Goal: Task Accomplishment & Management: Complete application form

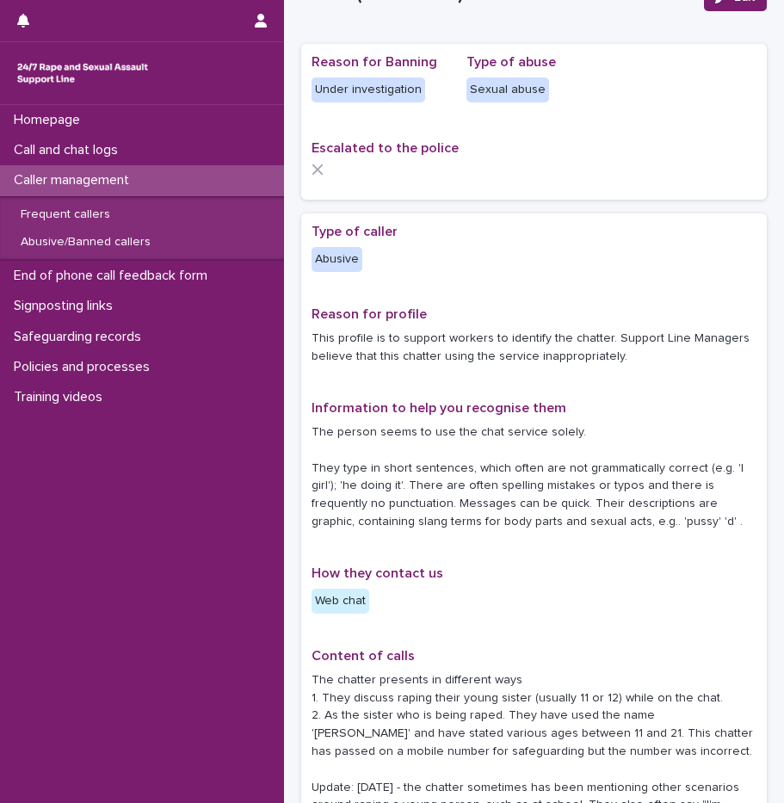
scroll to position [86, 0]
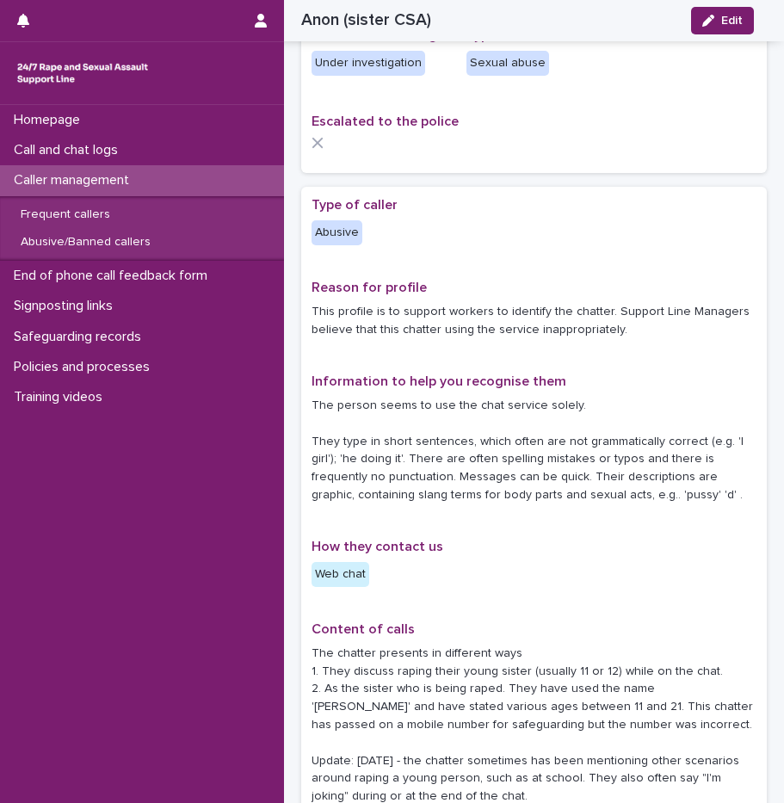
drag, startPoint x: 687, startPoint y: 405, endPoint x: 710, endPoint y: 498, distance: 95.8
click at [710, 498] on p "The person seems to use the chat service solely. They type in short sentences, …" at bounding box center [534, 451] width 445 height 108
drag, startPoint x: 710, startPoint y: 498, endPoint x: 656, endPoint y: 500, distance: 54.2
click at [656, 500] on p "The person seems to use the chat service solely. They type in short sentences, …" at bounding box center [534, 451] width 445 height 108
drag, startPoint x: 701, startPoint y: 497, endPoint x: 689, endPoint y: 483, distance: 18.9
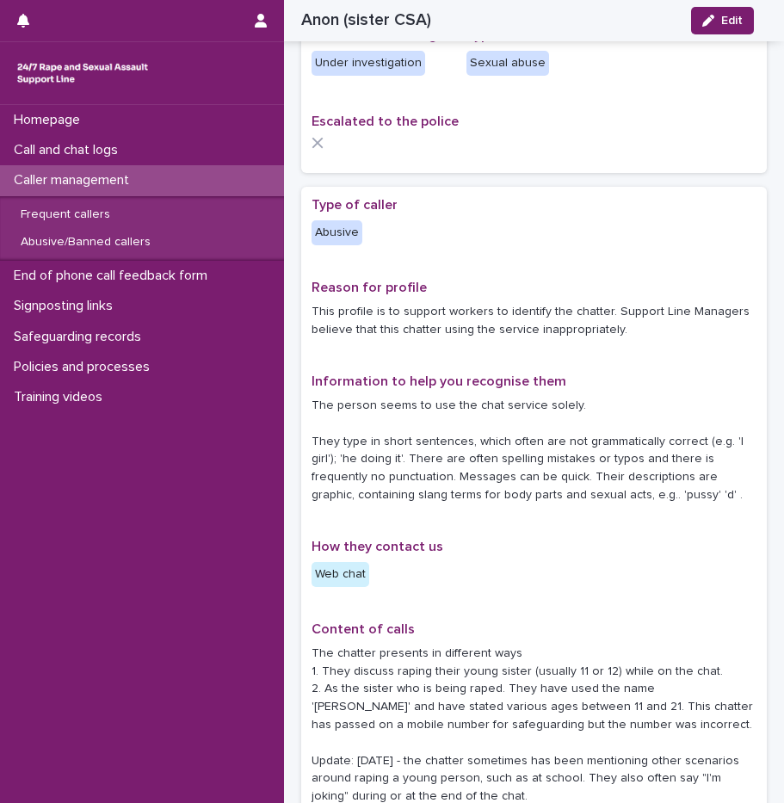
click at [706, 489] on p "The person seems to use the chat service solely. They type in short sentences, …" at bounding box center [534, 451] width 445 height 108
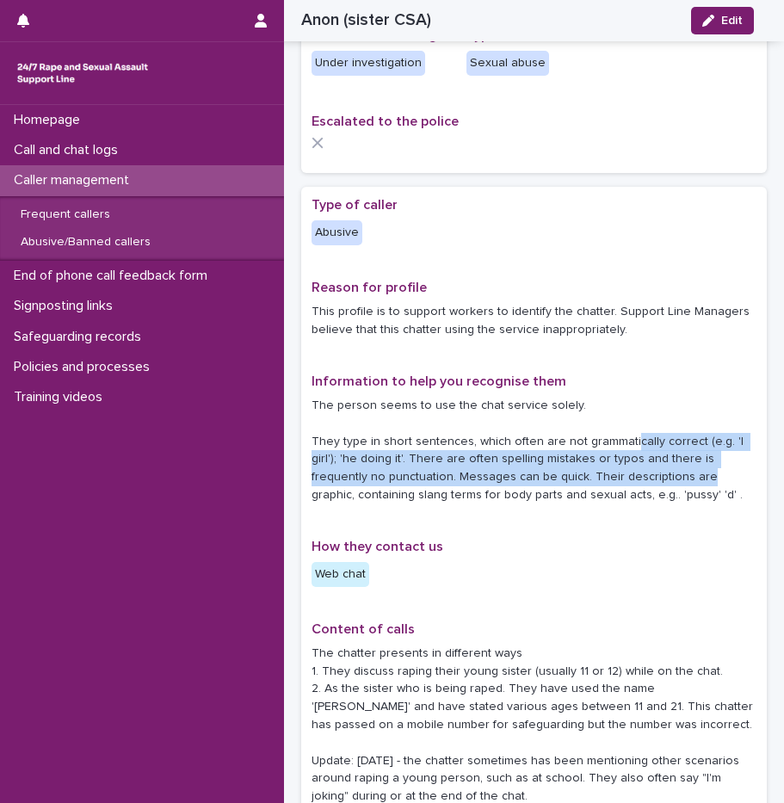
drag, startPoint x: 689, startPoint y: 483, endPoint x: 625, endPoint y: 437, distance: 78.3
click at [625, 437] on p "The person seems to use the chat service solely. They type in short sentences, …" at bounding box center [534, 451] width 445 height 108
drag, startPoint x: 625, startPoint y: 437, endPoint x: 648, endPoint y: 481, distance: 49.7
click at [648, 481] on p "The person seems to use the chat service solely. They type in short sentences, …" at bounding box center [534, 451] width 445 height 108
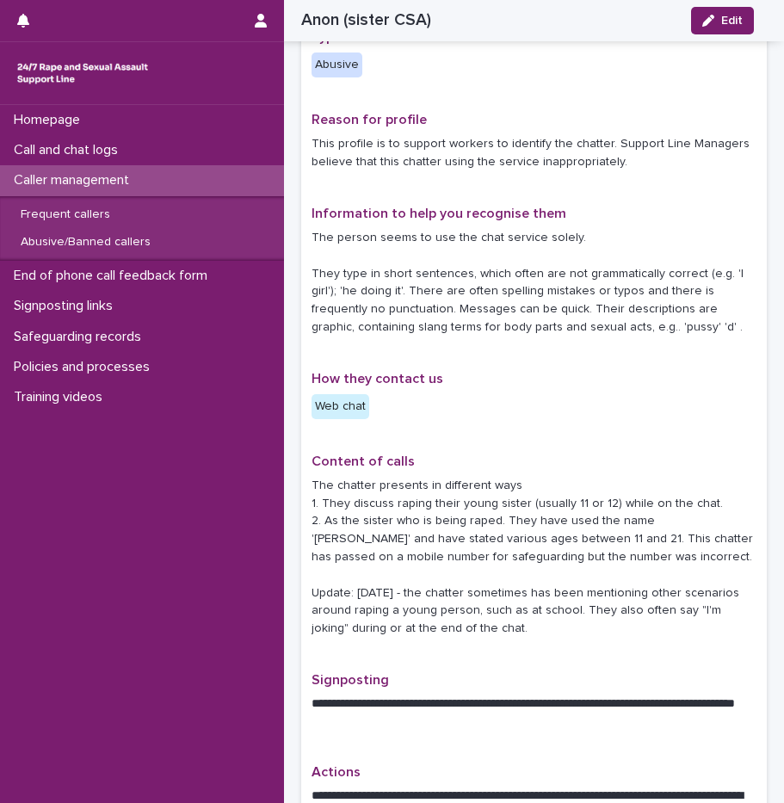
scroll to position [258, 0]
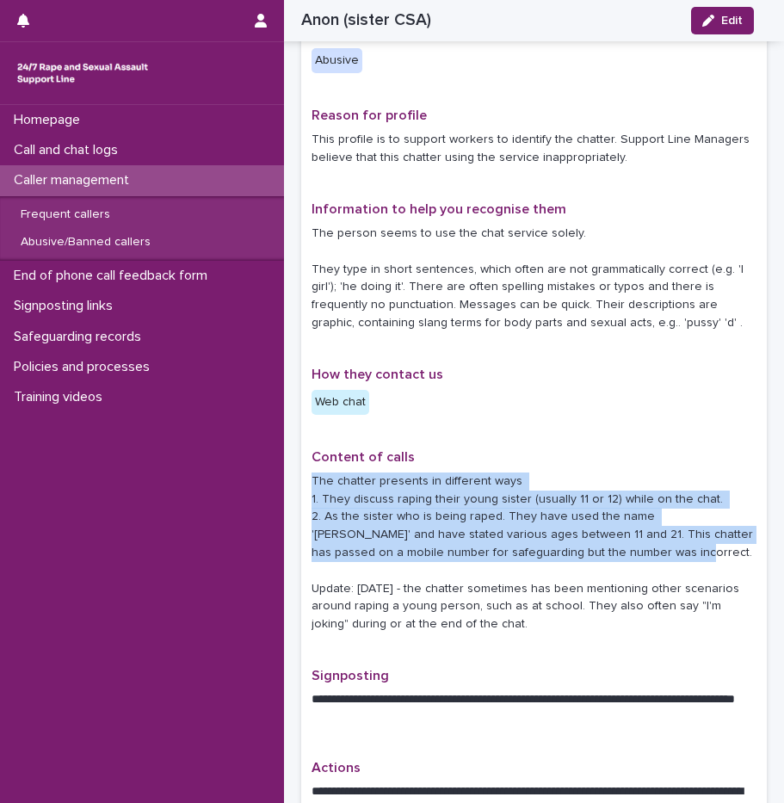
drag, startPoint x: 532, startPoint y: 446, endPoint x: 669, endPoint y: 553, distance: 173.5
click at [669, 553] on div "**********" at bounding box center [534, 662] width 445 height 1275
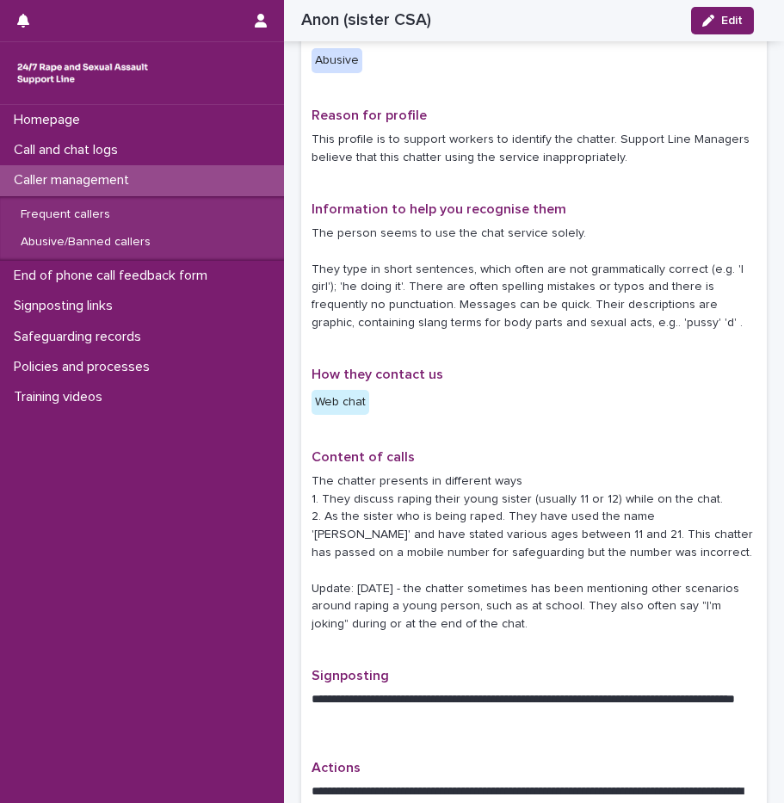
drag, startPoint x: 669, startPoint y: 553, endPoint x: 636, endPoint y: 566, distance: 35.5
click at [638, 562] on p "The chatter presents in different ways 1. They discuss raping their young siste…" at bounding box center [534, 553] width 445 height 161
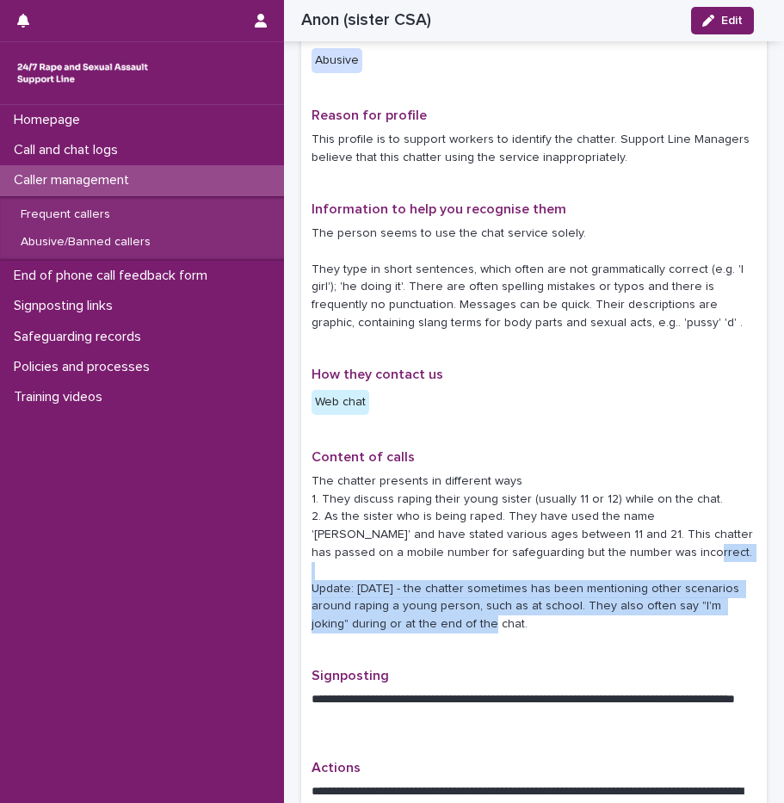
drag, startPoint x: 565, startPoint y: 622, endPoint x: 568, endPoint y: 570, distance: 52.6
click at [568, 570] on p "The chatter presents in different ways 1. They discuss raping their young siste…" at bounding box center [534, 553] width 445 height 161
drag, startPoint x: 568, startPoint y: 570, endPoint x: 562, endPoint y: 596, distance: 27.4
click at [562, 596] on p "The chatter presents in different ways 1. They discuss raping their young siste…" at bounding box center [534, 553] width 445 height 161
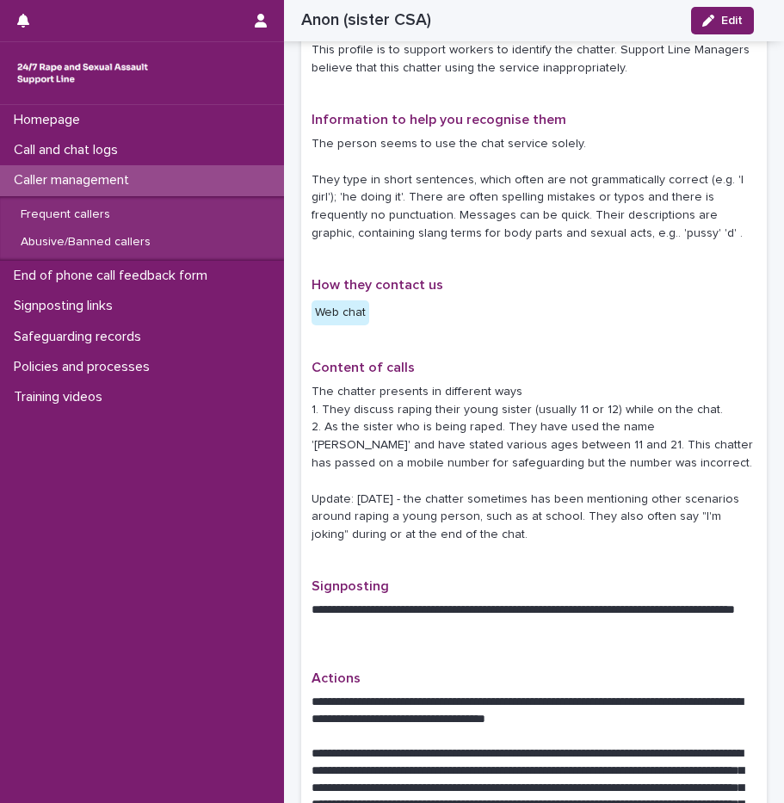
scroll to position [516, 0]
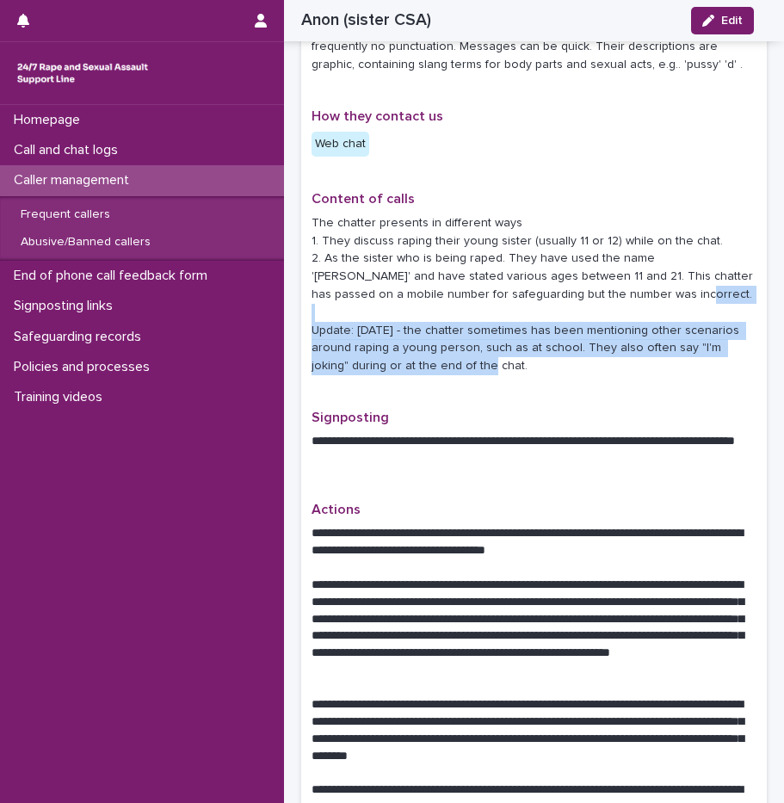
drag, startPoint x: 612, startPoint y: 320, endPoint x: 613, endPoint y: 380, distance: 59.4
click at [613, 380] on div "Content of calls The chatter presents in different ways 1. They discuss raping …" at bounding box center [534, 290] width 445 height 198
drag, startPoint x: 613, startPoint y: 380, endPoint x: 582, endPoint y: 387, distance: 31.9
click at [582, 387] on div "Content of calls The chatter presents in different ways 1. They discuss raping …" at bounding box center [534, 290] width 445 height 198
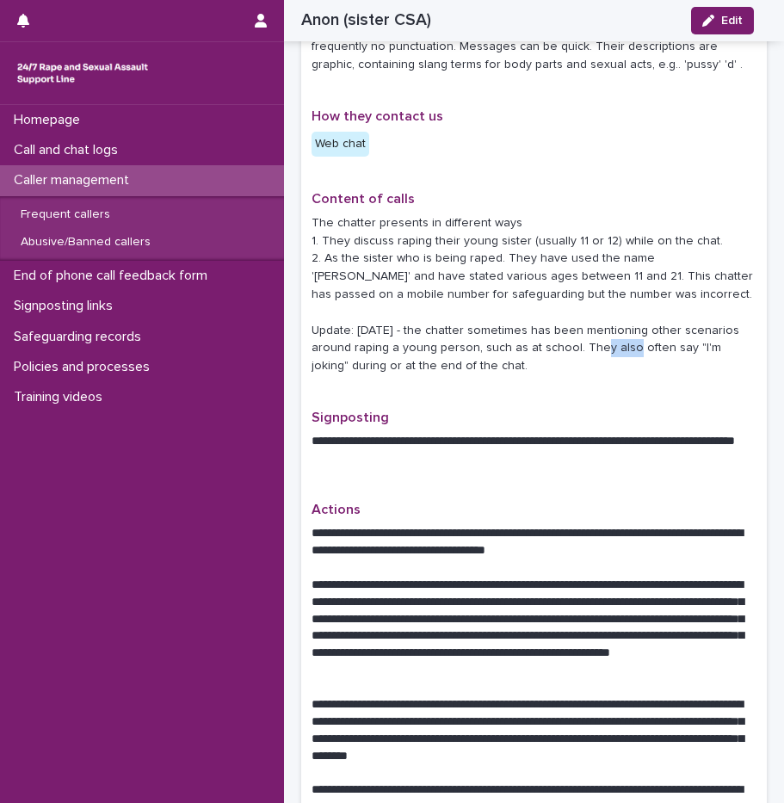
drag, startPoint x: 648, startPoint y: 349, endPoint x: 664, endPoint y: 351, distance: 16.4
click at [496, 359] on p "The chatter presents in different ways 1. They discuss raping their young siste…" at bounding box center [534, 294] width 445 height 161
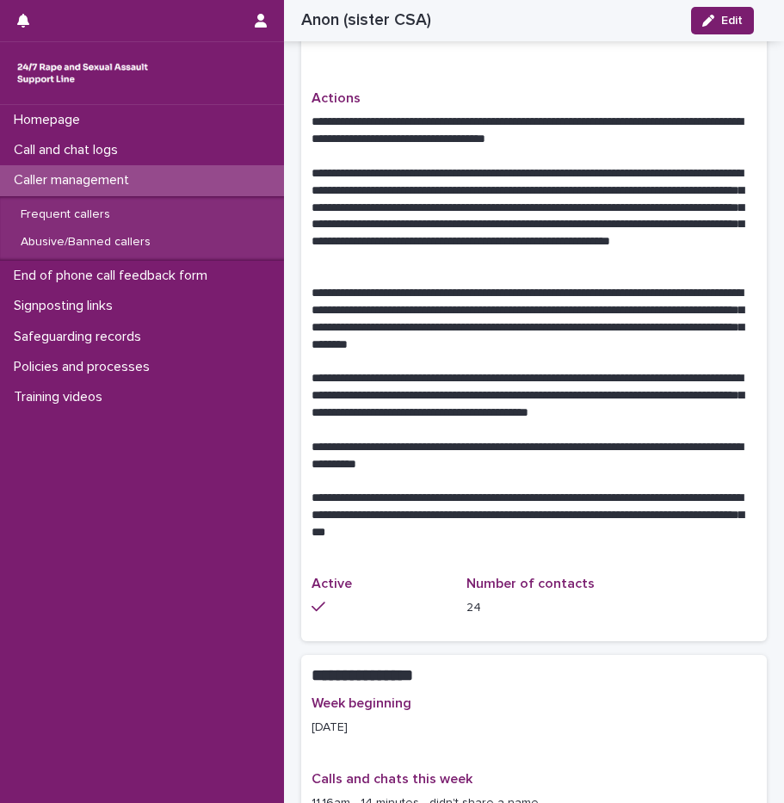
scroll to position [947, 0]
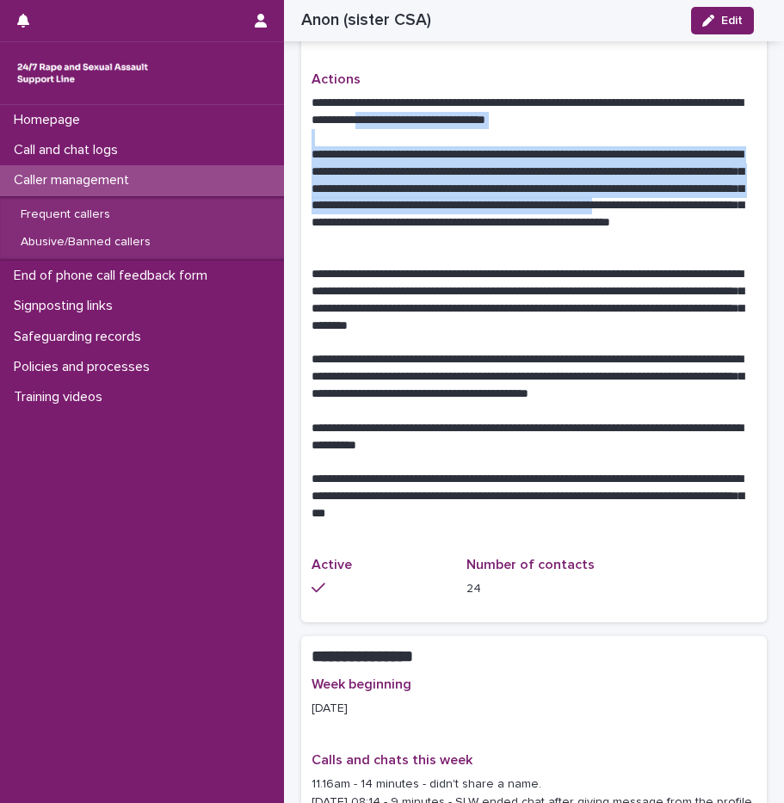
drag, startPoint x: 494, startPoint y: 118, endPoint x: 577, endPoint y: 228, distance: 137.7
click at [577, 228] on div "**********" at bounding box center [534, 309] width 445 height 428
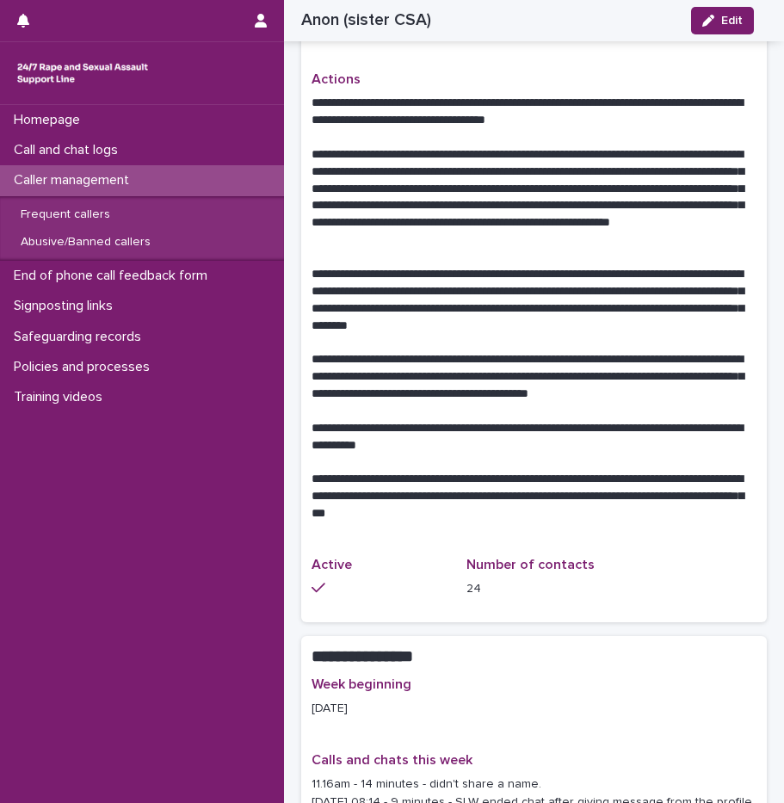
drag, startPoint x: 577, startPoint y: 228, endPoint x: 554, endPoint y: 244, distance: 27.2
click at [554, 244] on p "**********" at bounding box center [528, 197] width 432 height 102
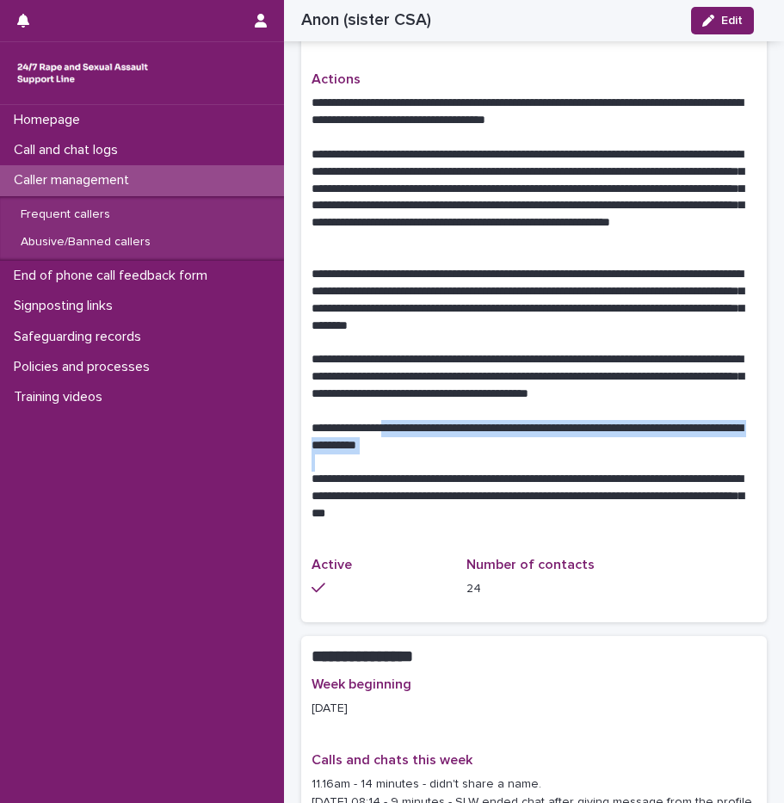
drag, startPoint x: 432, startPoint y: 429, endPoint x: 544, endPoint y: 460, distance: 116.1
click at [544, 460] on div "**********" at bounding box center [534, 309] width 445 height 428
click at [544, 460] on p at bounding box center [534, 462] width 445 height 17
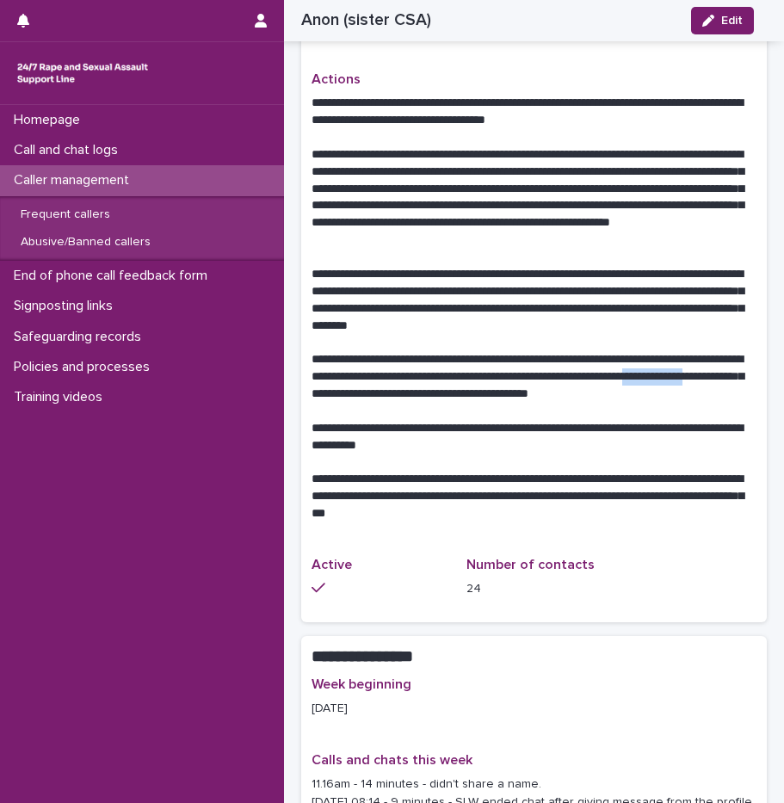
drag, startPoint x: 334, startPoint y: 394, endPoint x: 419, endPoint y: 398, distance: 85.3
click at [419, 398] on p "**********" at bounding box center [528, 377] width 432 height 52
click at [422, 398] on p "**********" at bounding box center [528, 377] width 432 height 52
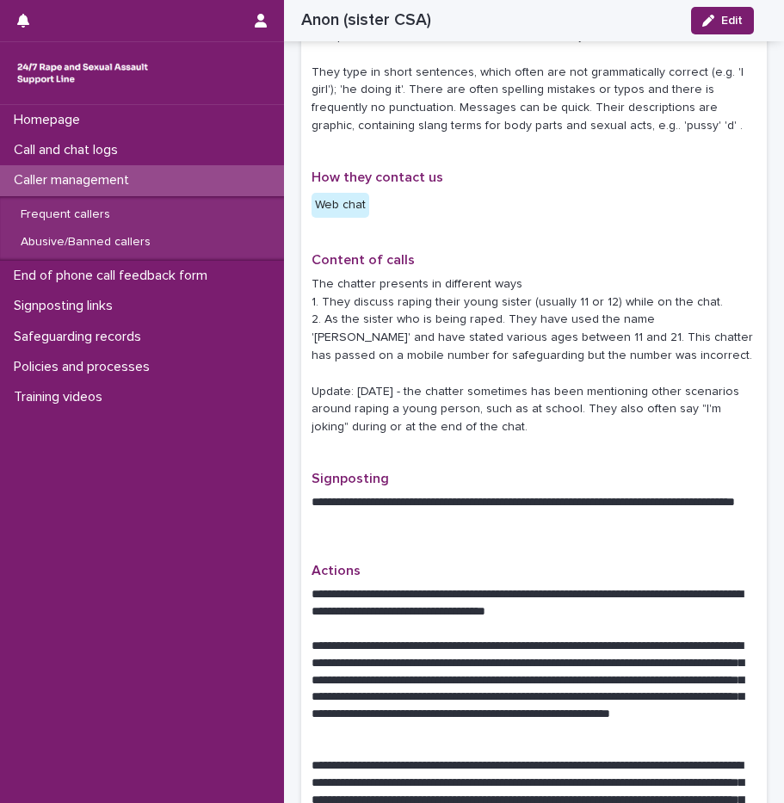
scroll to position [0, 0]
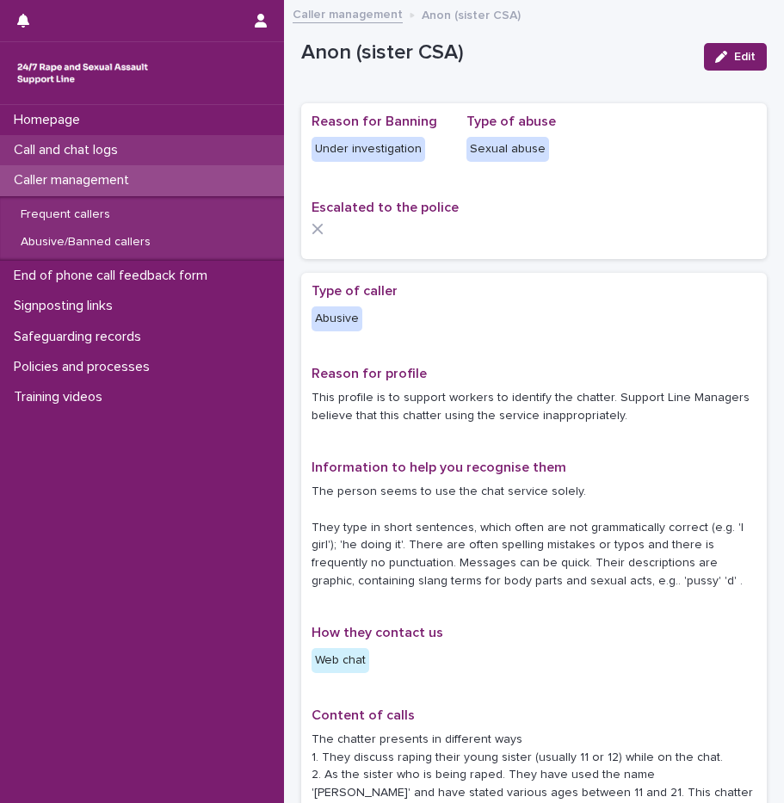
click at [103, 148] on p "Call and chat logs" at bounding box center [69, 150] width 125 height 16
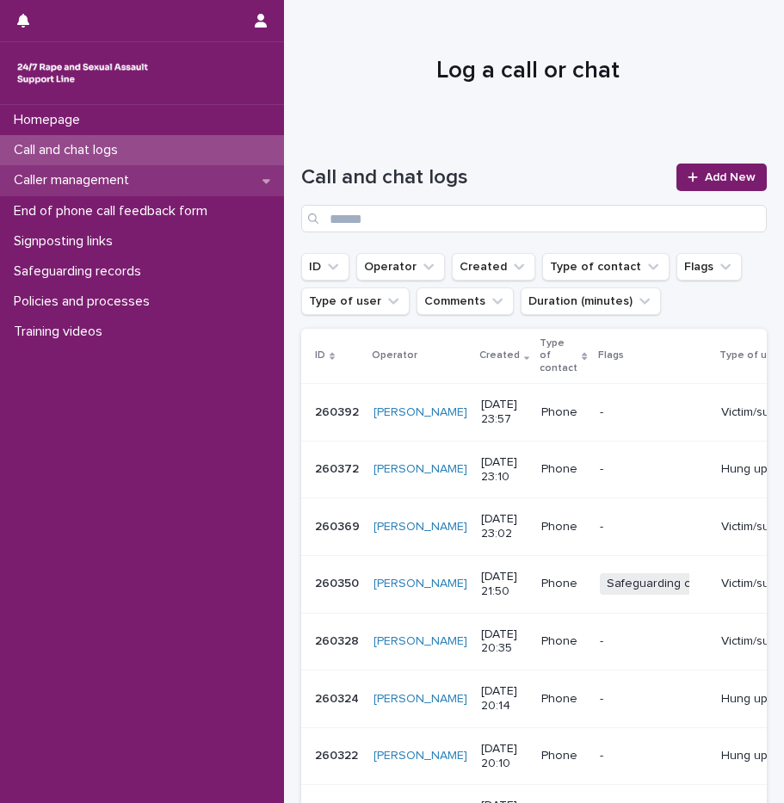
click at [132, 186] on p "Caller management" at bounding box center [75, 180] width 136 height 16
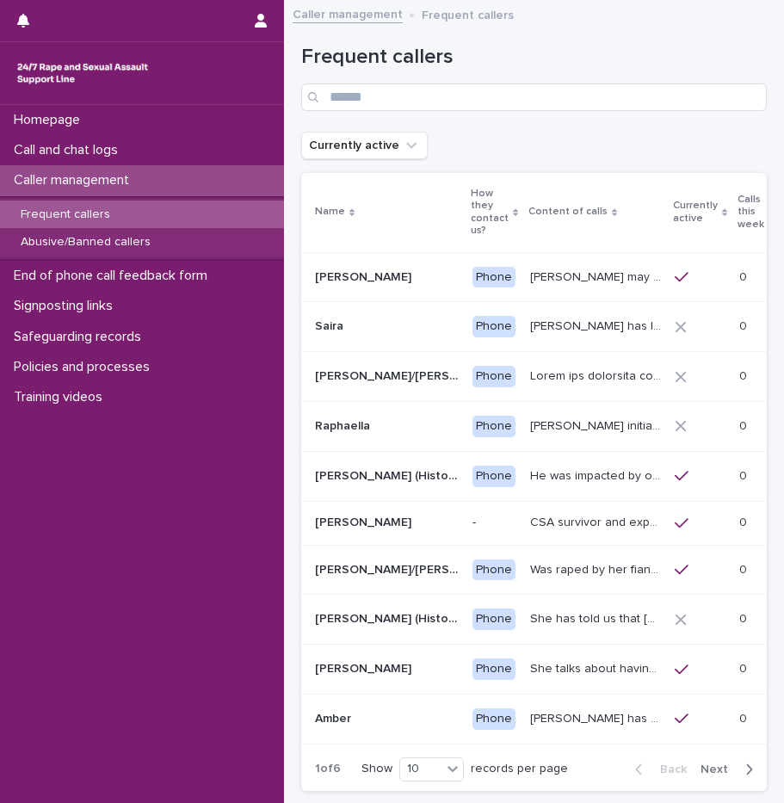
scroll to position [0, 106]
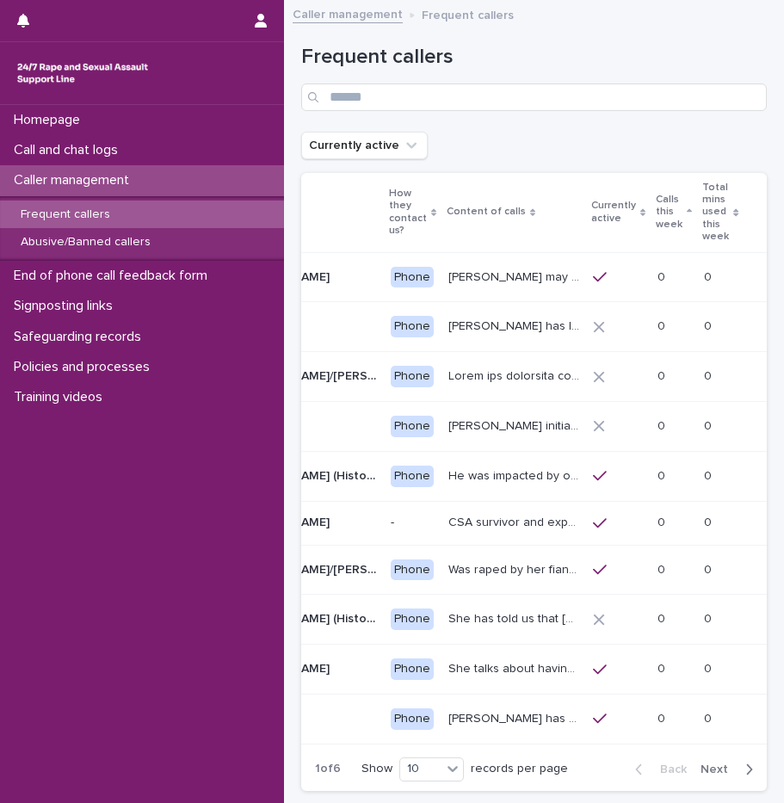
click at [656, 205] on p "Calls this week" at bounding box center [669, 212] width 27 height 44
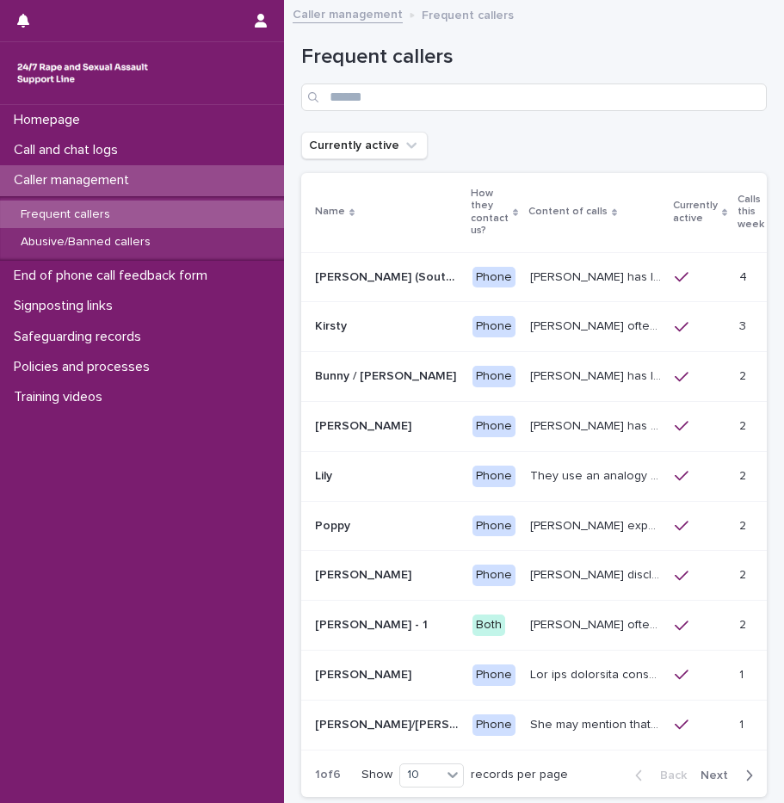
click at [473, 271] on div "Phone" at bounding box center [494, 278] width 43 height 22
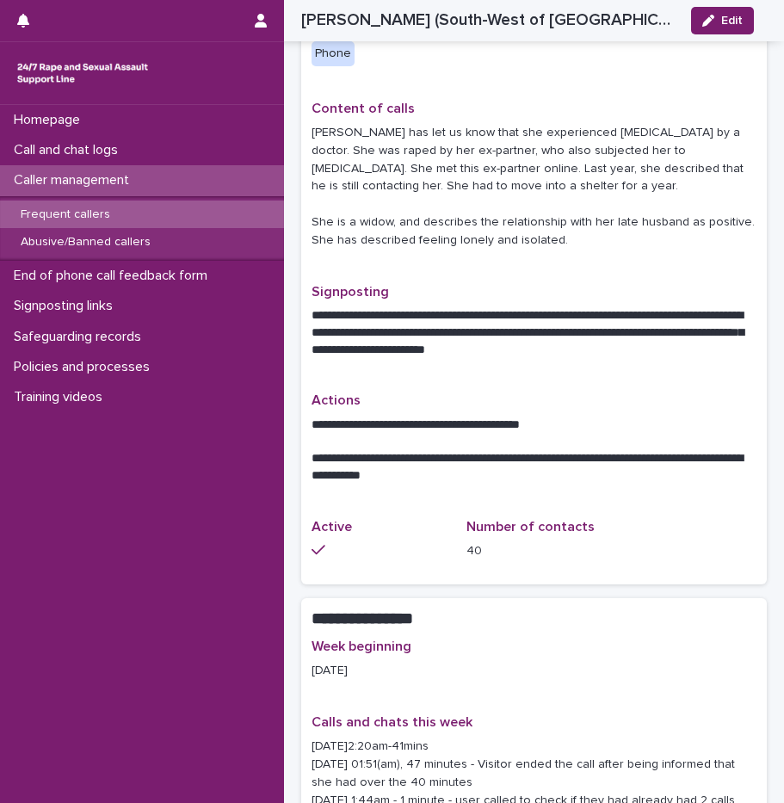
scroll to position [1033, 0]
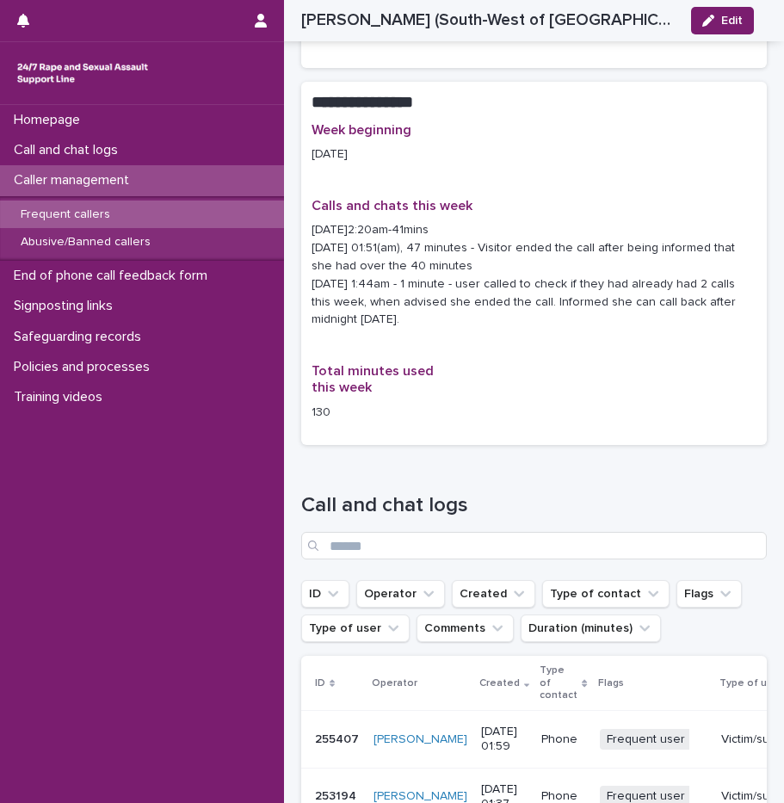
drag, startPoint x: 440, startPoint y: 225, endPoint x: 451, endPoint y: 148, distance: 77.4
click at [451, 221] on p "18/08/2025-2:20am-41mins 21/08/2025 - 01:51(am), 47 minutes - Visitor ended the…" at bounding box center [534, 275] width 445 height 108
drag, startPoint x: 451, startPoint y: 148, endPoint x: 457, endPoint y: 168, distance: 20.7
click at [457, 221] on p "18/08/2025-2:20am-41mins 21/08/2025 - 01:51(am), 47 minutes - Visitor ended the…" at bounding box center [534, 275] width 445 height 108
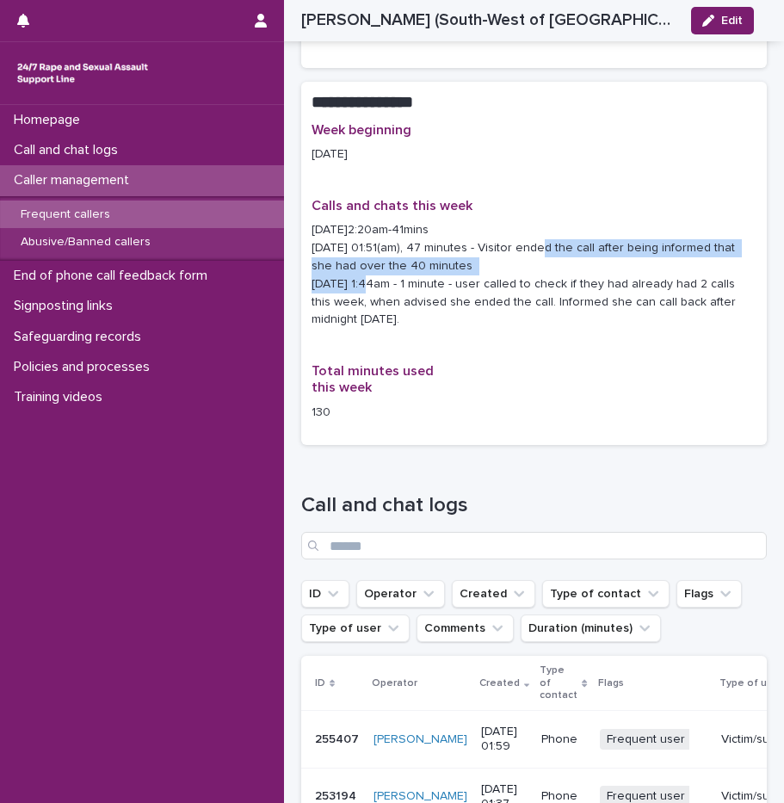
drag, startPoint x: 510, startPoint y: 144, endPoint x: 534, endPoint y: 163, distance: 31.3
click at [534, 221] on p "18/08/2025-2:20am-41mins 21/08/2025 - 01:51(am), 47 minutes - Visitor ended the…" at bounding box center [534, 275] width 445 height 108
drag, startPoint x: 534, startPoint y: 163, endPoint x: 522, endPoint y: 163, distance: 12.0
click at [522, 221] on p "18/08/2025-2:20am-41mins 21/08/2025 - 01:51(am), 47 minutes - Visitor ended the…" at bounding box center [534, 275] width 445 height 108
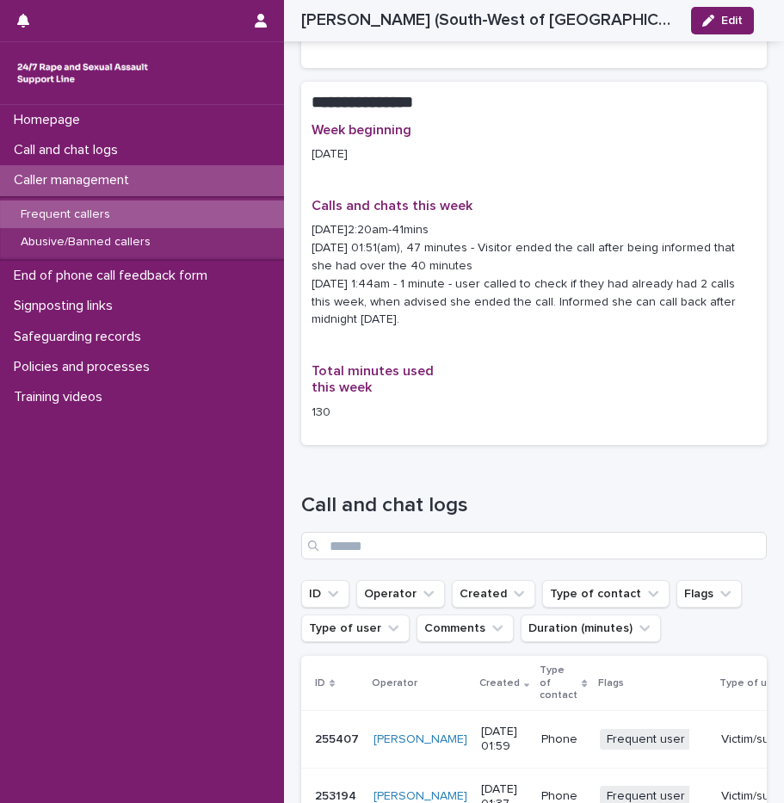
drag, startPoint x: 480, startPoint y: 182, endPoint x: 485, endPoint y: 216, distance: 33.8
click at [485, 221] on p "18/08/2025-2:20am-41mins 21/08/2025 - 01:51(am), 47 minutes - Visitor ended the…" at bounding box center [534, 275] width 445 height 108
drag, startPoint x: 485, startPoint y: 216, endPoint x: 476, endPoint y: 232, distance: 18.5
click at [476, 232] on div "Calls and chats this week 18/08/2025-2:20am-41mins 21/08/2025 - 01:51(am), 47 m…" at bounding box center [534, 270] width 445 height 145
drag, startPoint x: 478, startPoint y: 184, endPoint x: 570, endPoint y: 223, distance: 99.9
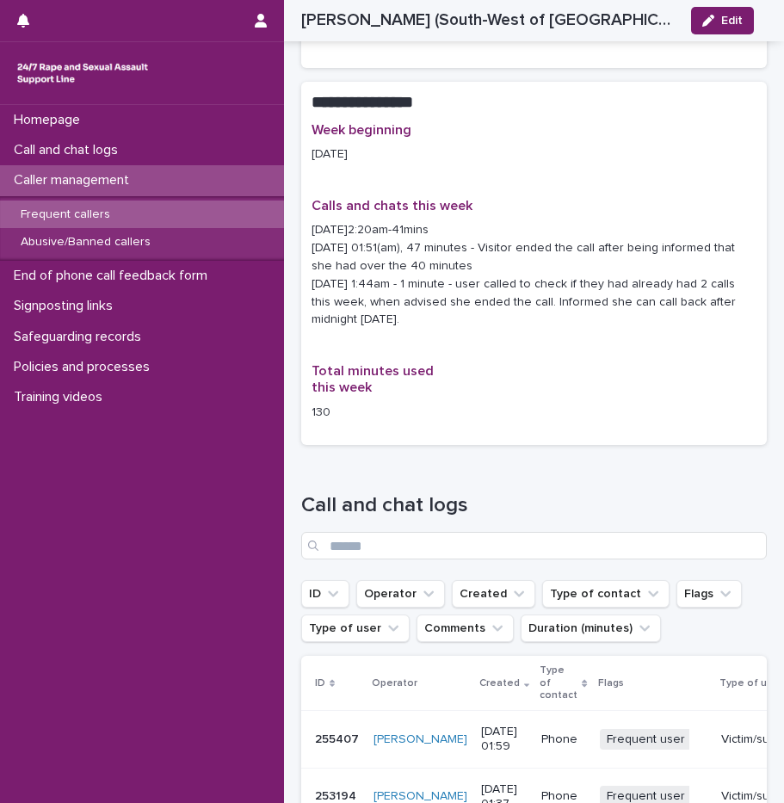
click at [570, 223] on p "18/08/2025-2:20am-41mins 21/08/2025 - 01:51(am), 47 minutes - Visitor ended the…" at bounding box center [534, 275] width 445 height 108
drag, startPoint x: 570, startPoint y: 223, endPoint x: 544, endPoint y: 235, distance: 28.5
click at [544, 235] on div "Calls and chats this week 18/08/2025-2:20am-41mins 21/08/2025 - 01:51(am), 47 m…" at bounding box center [534, 270] width 445 height 145
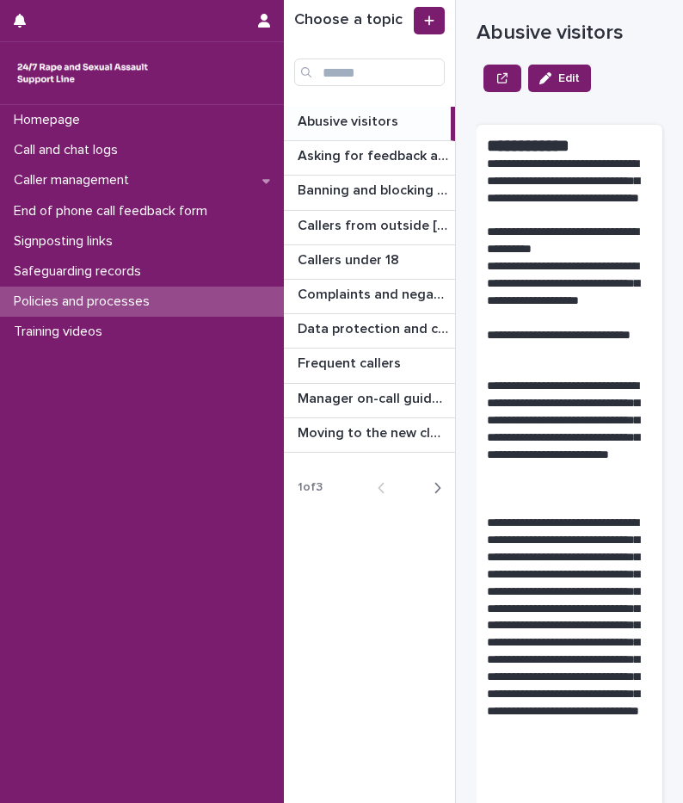
click at [442, 491] on button "Next" at bounding box center [433, 487] width 46 height 15
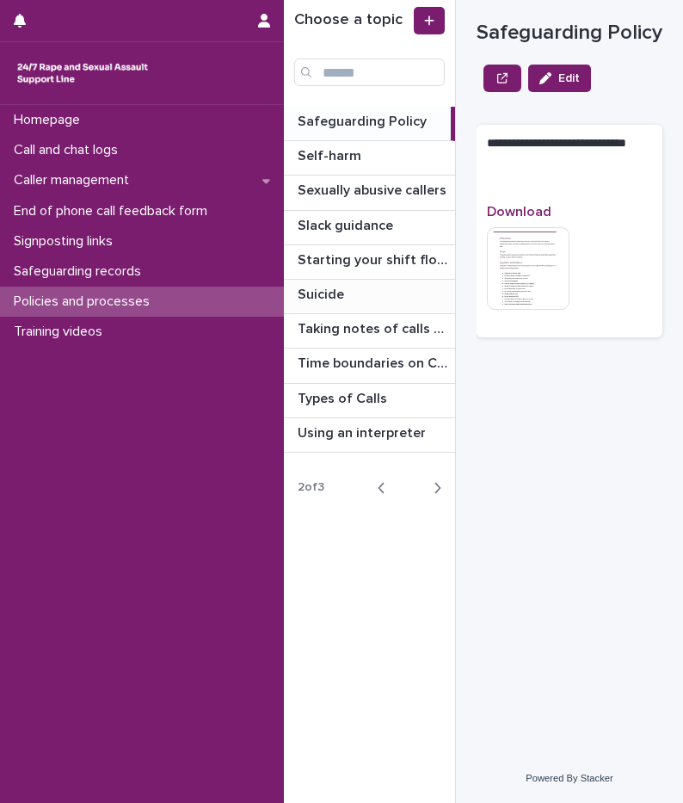
click at [337, 290] on p "Suicide" at bounding box center [323, 293] width 50 height 20
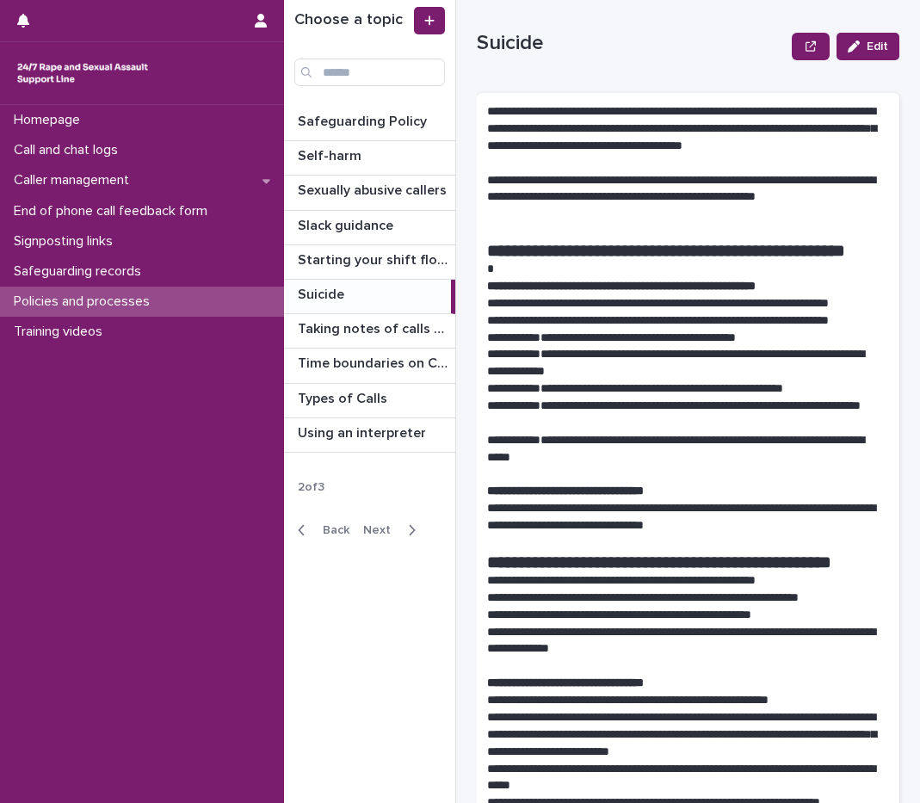
click at [683, 330] on p "**********" at bounding box center [681, 320] width 389 height 17
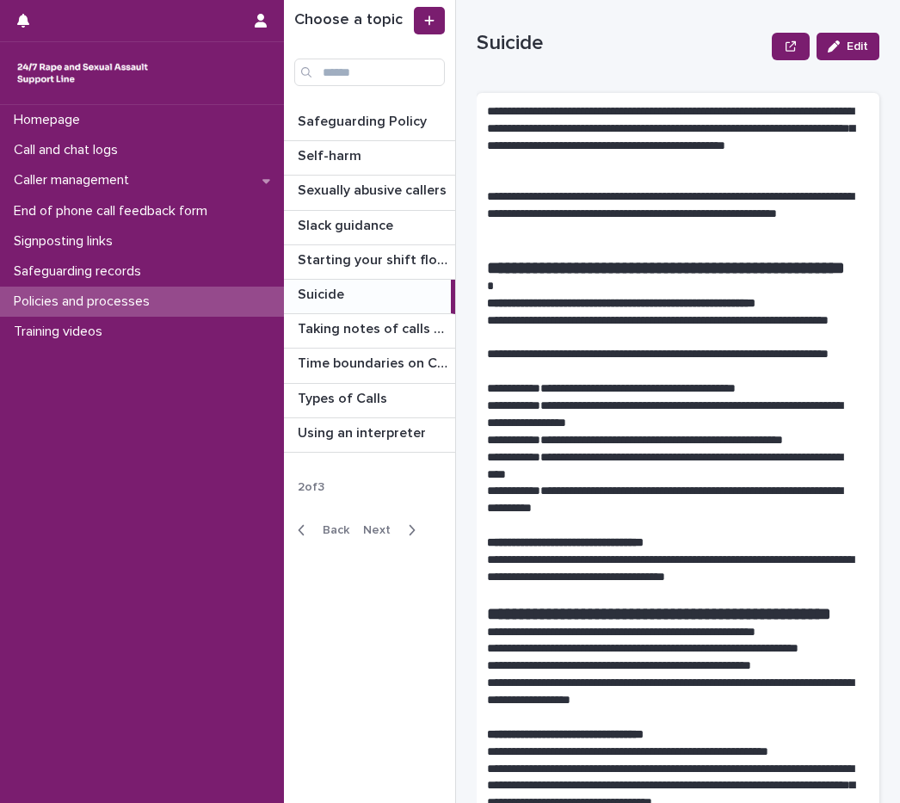
click at [627, 122] on p "**********" at bounding box center [671, 137] width 369 height 69
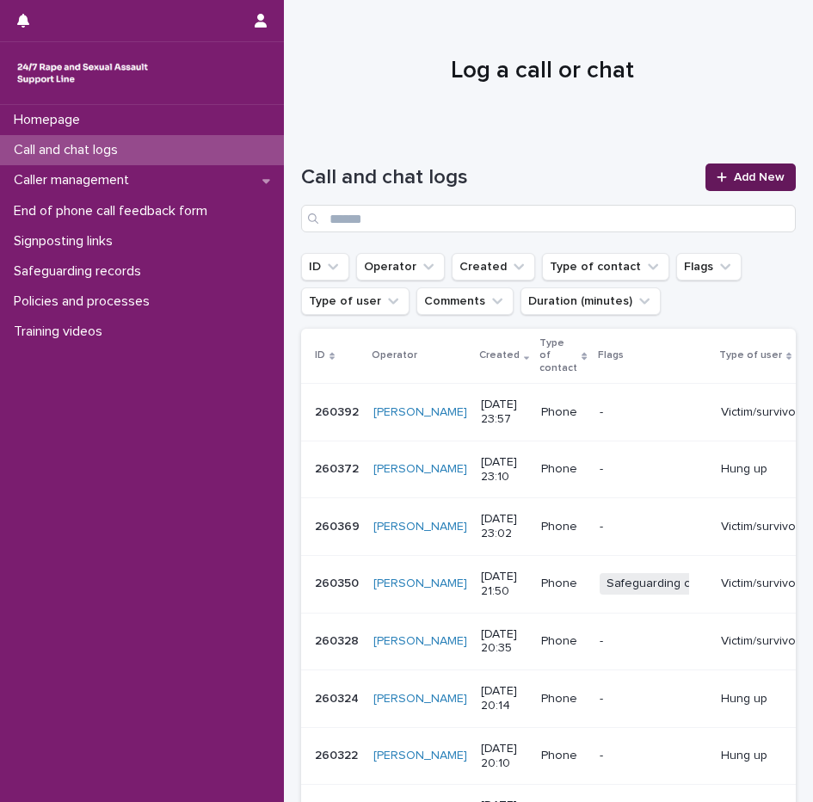
click at [734, 179] on span "Add New" at bounding box center [759, 177] width 51 height 12
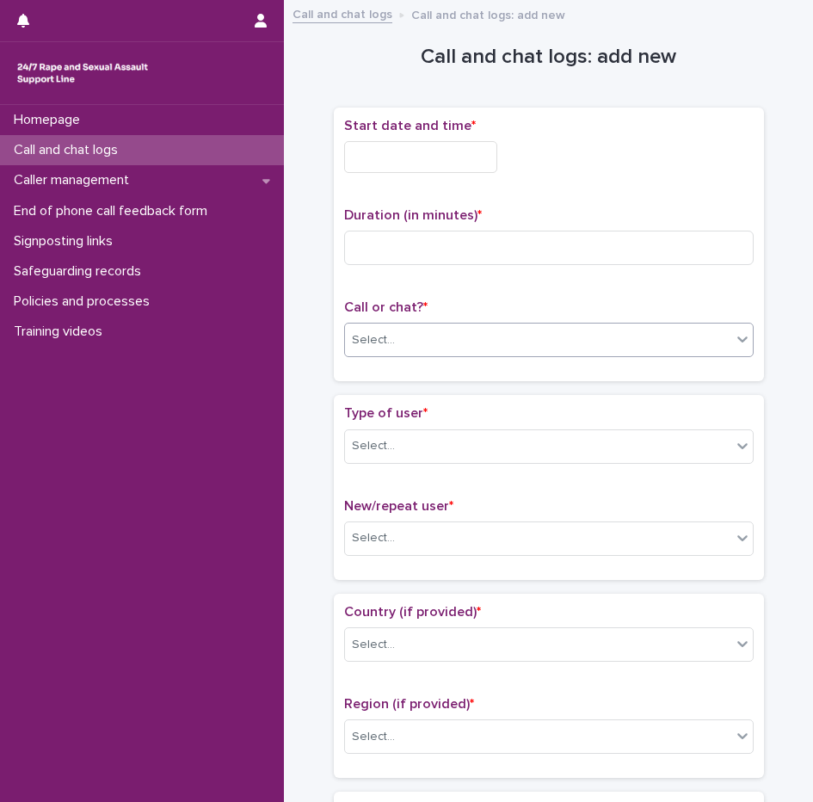
click at [404, 349] on div "Select..." at bounding box center [538, 340] width 386 height 28
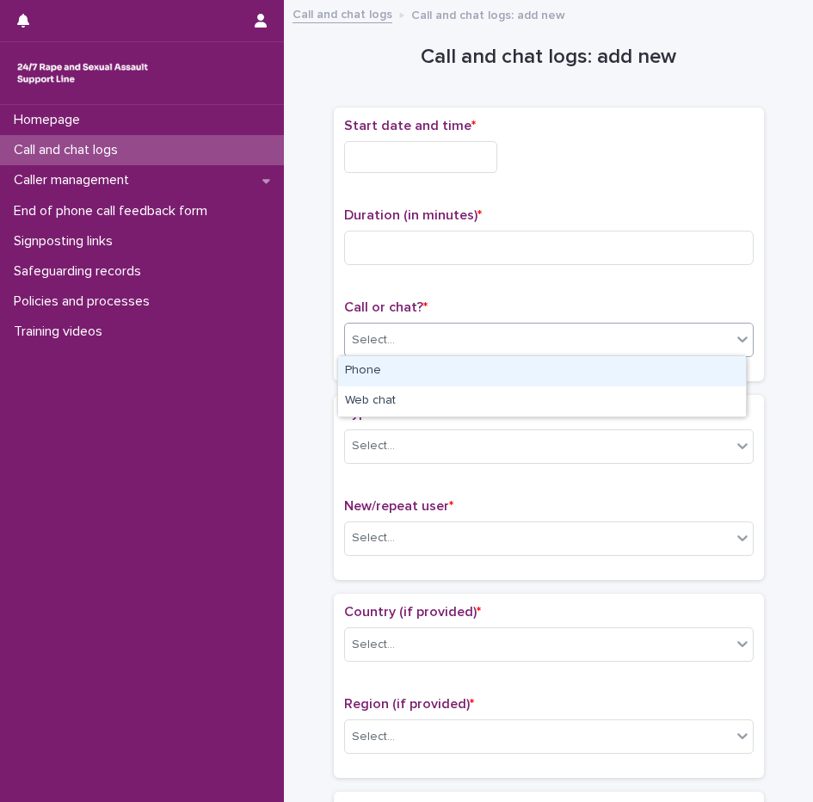
click at [402, 378] on div "Phone" at bounding box center [542, 371] width 408 height 30
click at [398, 345] on div "Phone" at bounding box center [528, 340] width 366 height 28
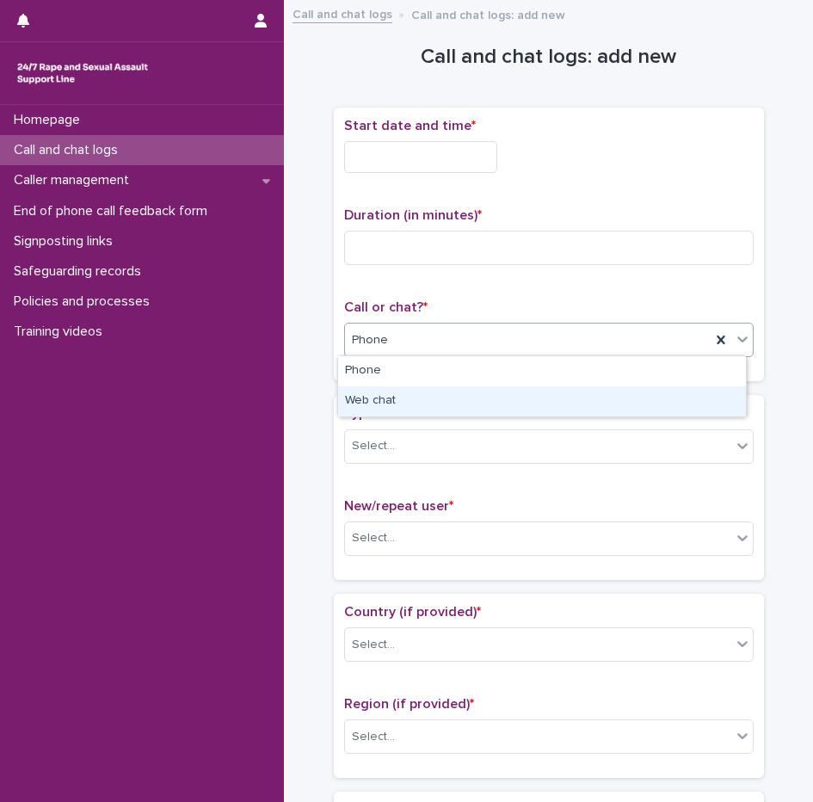
click at [395, 398] on div "Web chat" at bounding box center [542, 401] width 408 height 30
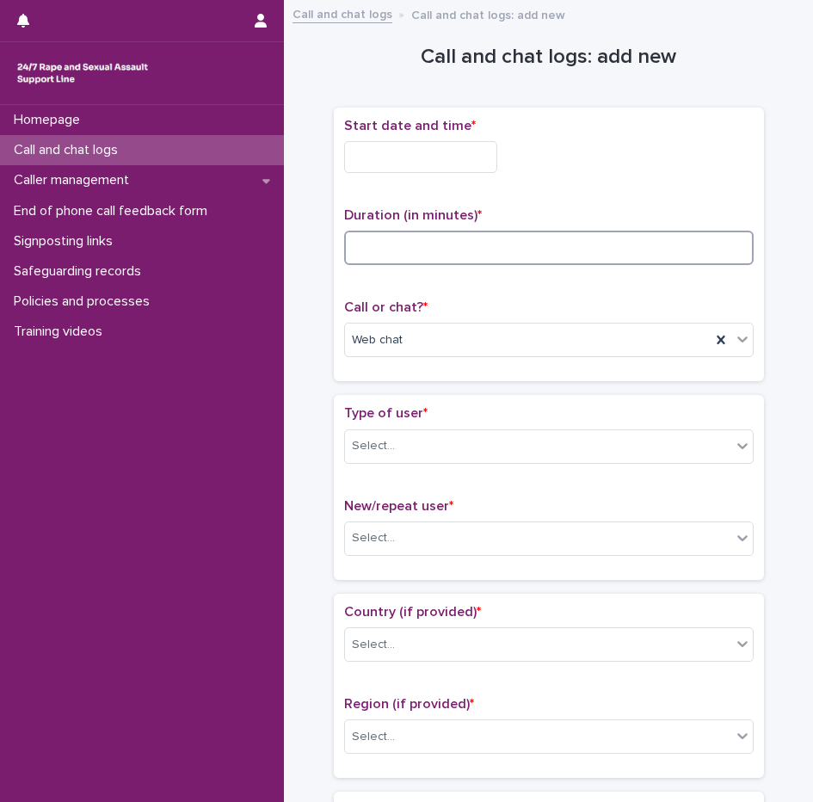
click at [400, 251] on input at bounding box center [549, 248] width 410 height 34
type input "**"
click at [401, 159] on input "text" at bounding box center [420, 157] width 153 height 32
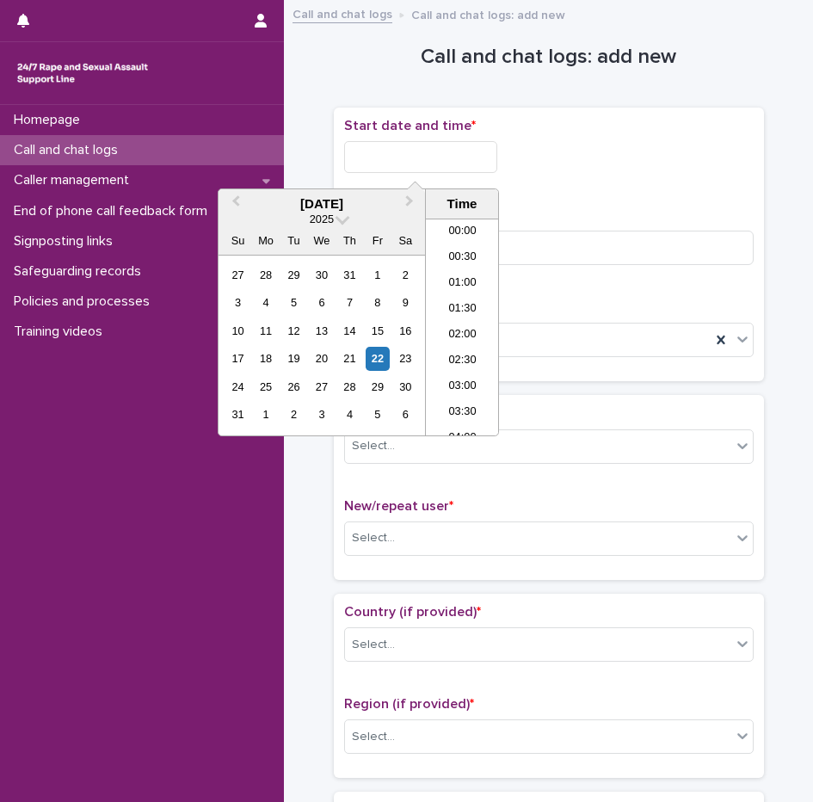
scroll to position [964, 0]
click at [468, 304] on li "20:00" at bounding box center [462, 301] width 73 height 26
click at [463, 164] on input "**********" at bounding box center [420, 157] width 153 height 32
type input "**********"
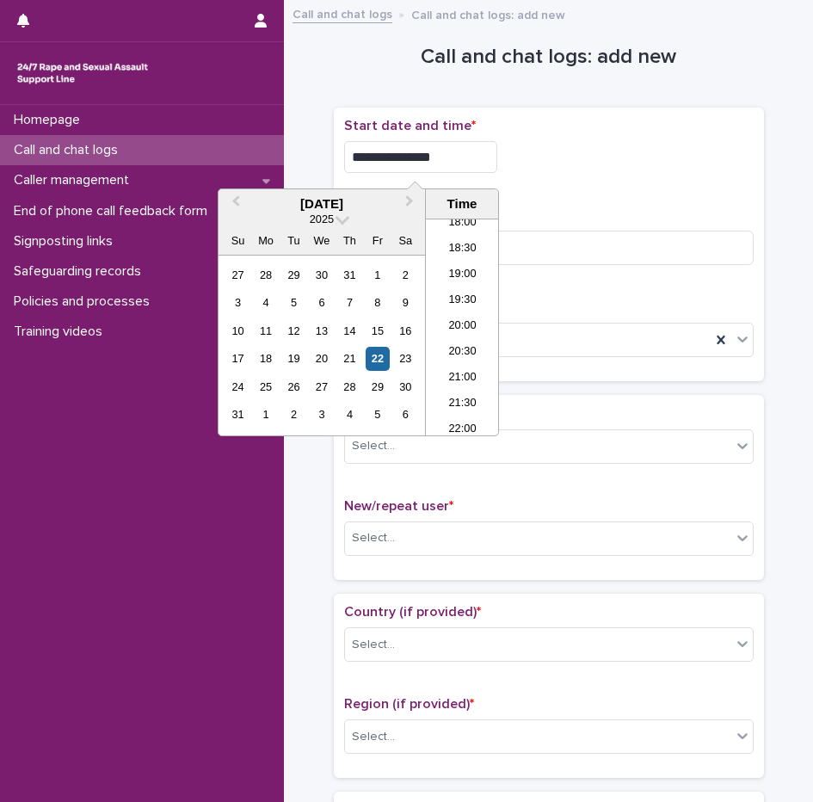
click at [720, 183] on div "**********" at bounding box center [549, 152] width 410 height 69
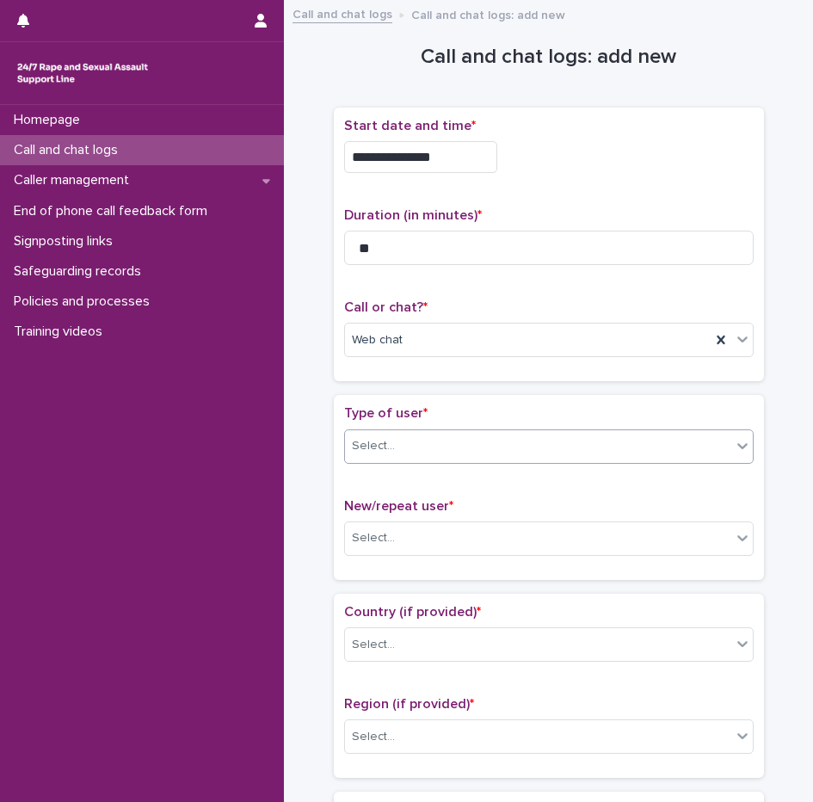
click at [385, 438] on div "Select..." at bounding box center [373, 446] width 43 height 18
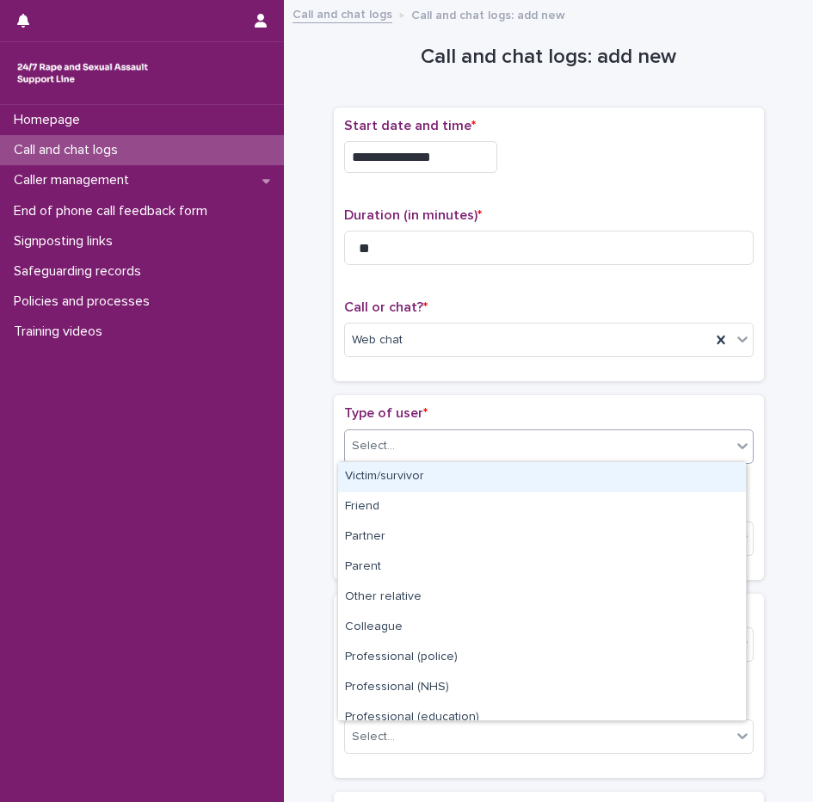
click at [382, 486] on div "Victim/survivor" at bounding box center [542, 477] width 408 height 30
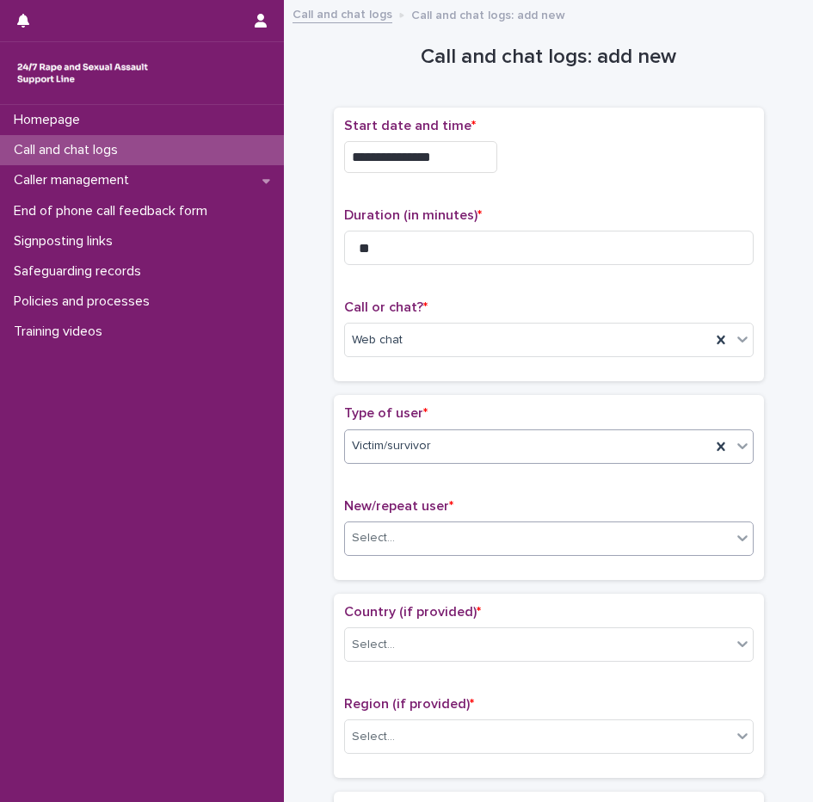
click at [370, 543] on div "Select..." at bounding box center [373, 538] width 43 height 18
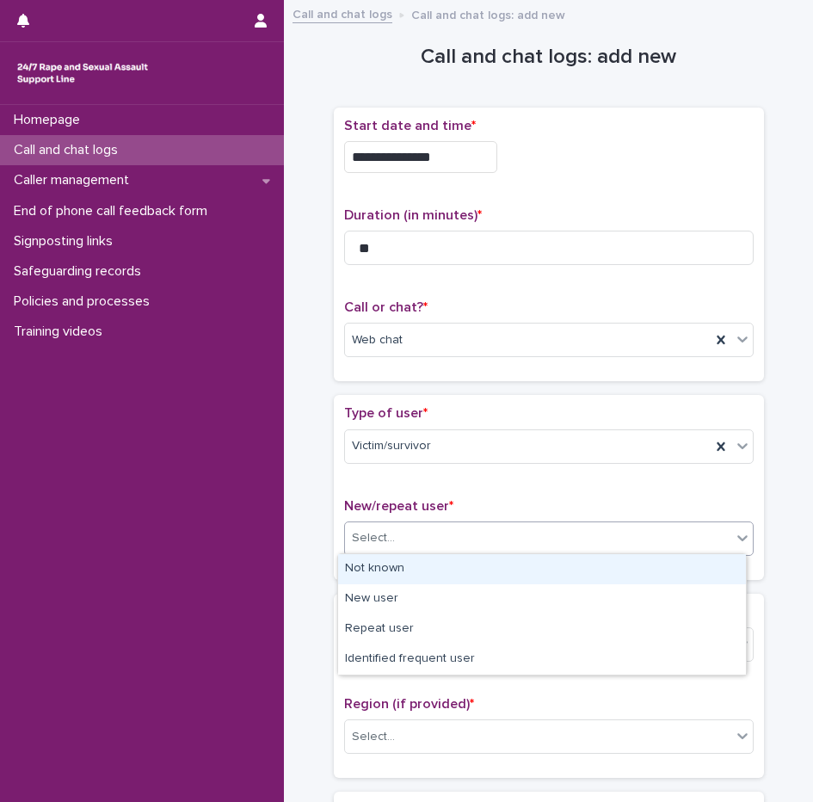
click at [405, 563] on div "Not known" at bounding box center [542, 569] width 408 height 30
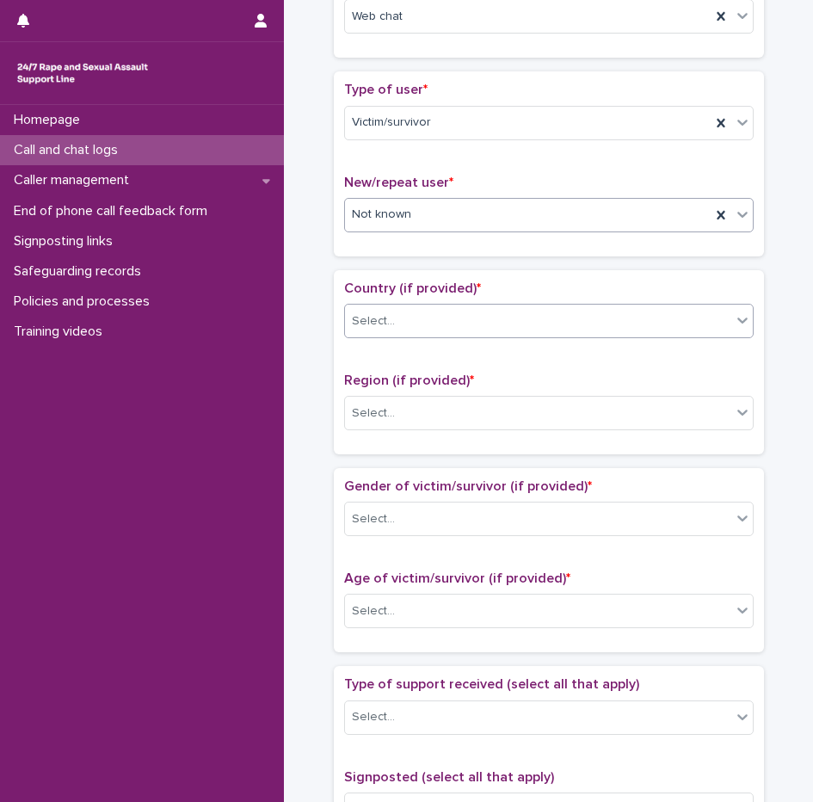
scroll to position [344, 0]
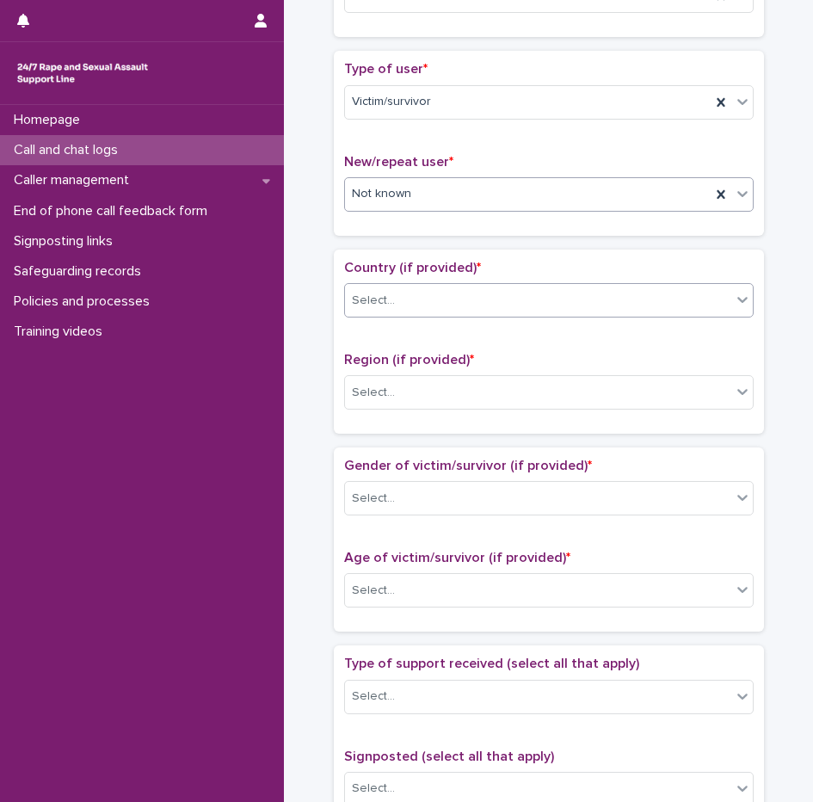
click at [367, 300] on div "Select..." at bounding box center [373, 301] width 43 height 18
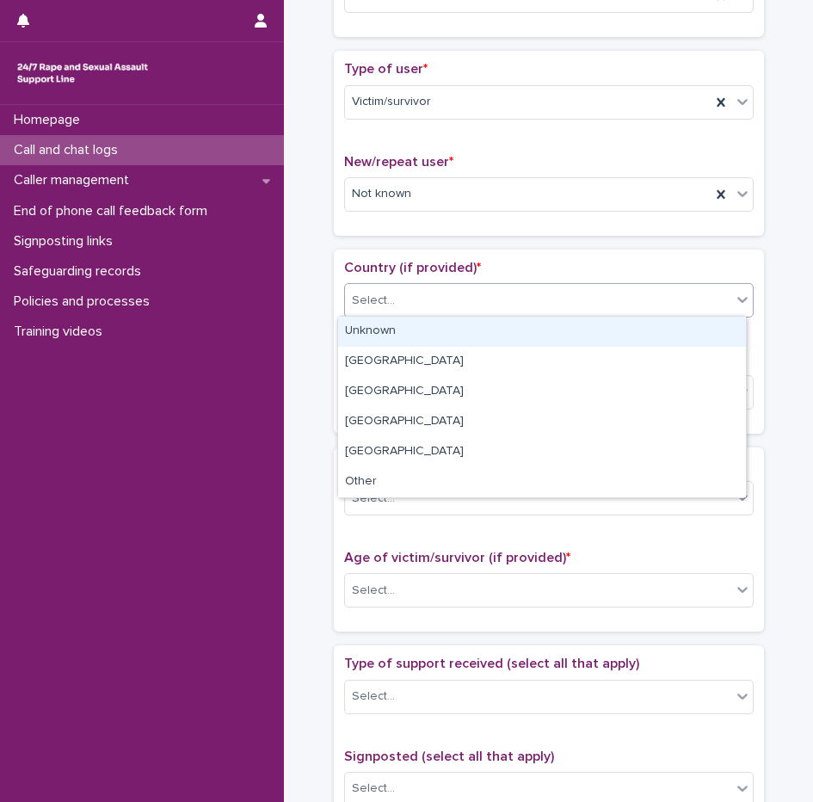
click at [375, 328] on div "Unknown" at bounding box center [542, 332] width 408 height 30
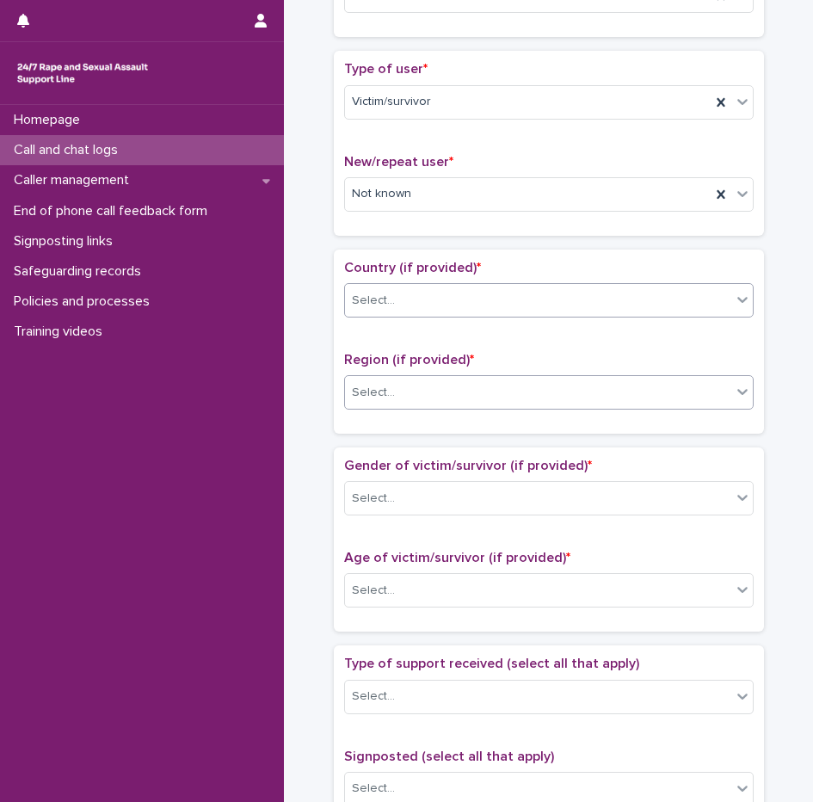
drag, startPoint x: 369, startPoint y: 382, endPoint x: 373, endPoint y: 405, distance: 22.6
click at [369, 384] on div "Select..." at bounding box center [373, 393] width 43 height 18
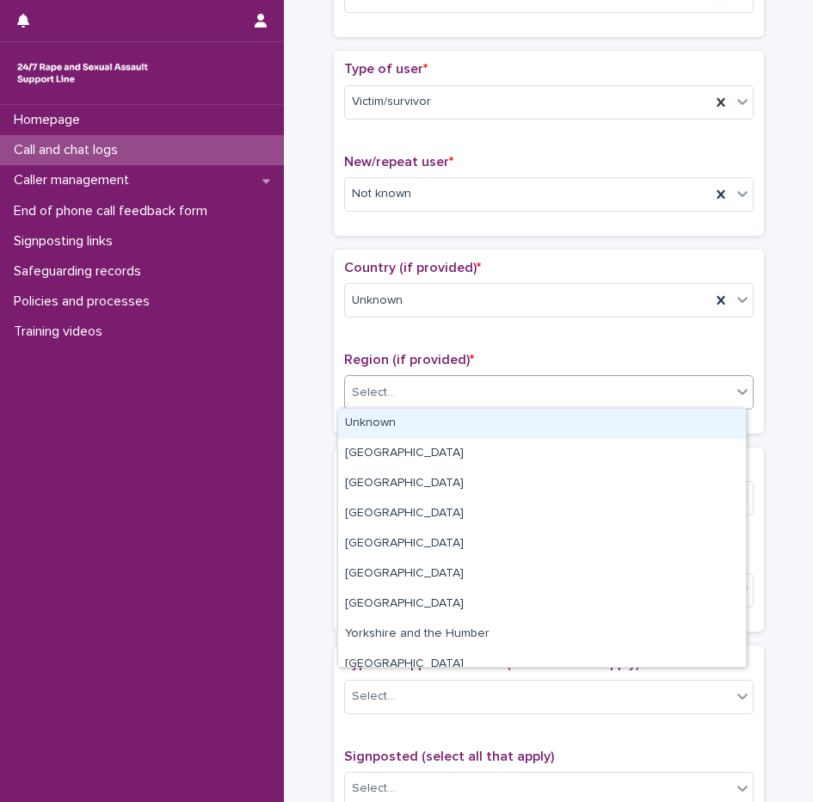
click at [375, 416] on div "Unknown" at bounding box center [542, 424] width 408 height 30
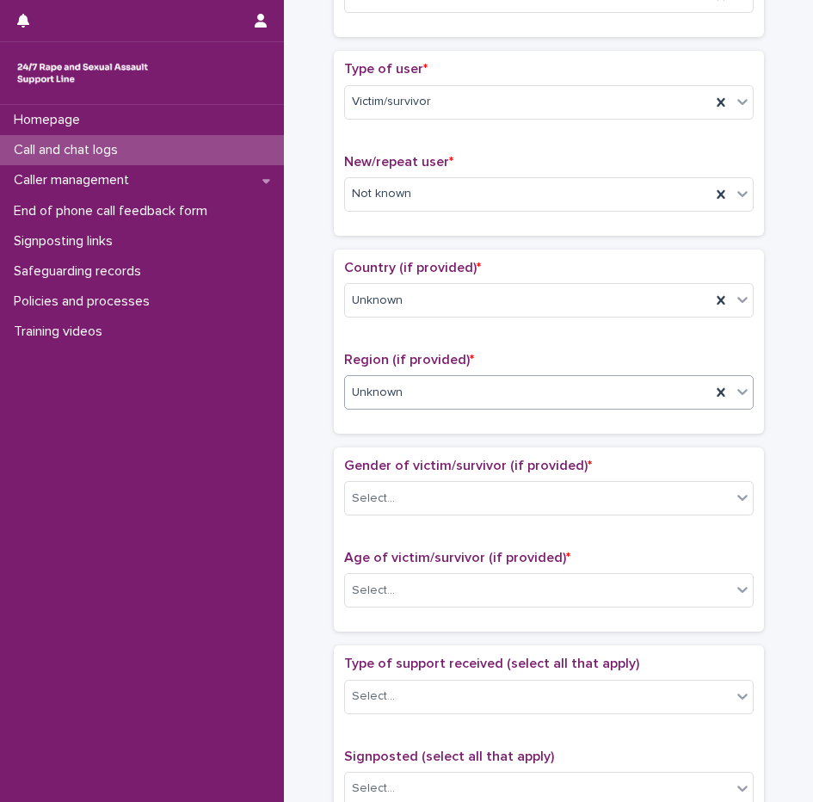
click at [361, 517] on div "Gender of victim/survivor (if provided) * Select..." at bounding box center [549, 493] width 410 height 71
click at [366, 510] on div "Select..." at bounding box center [538, 499] width 386 height 28
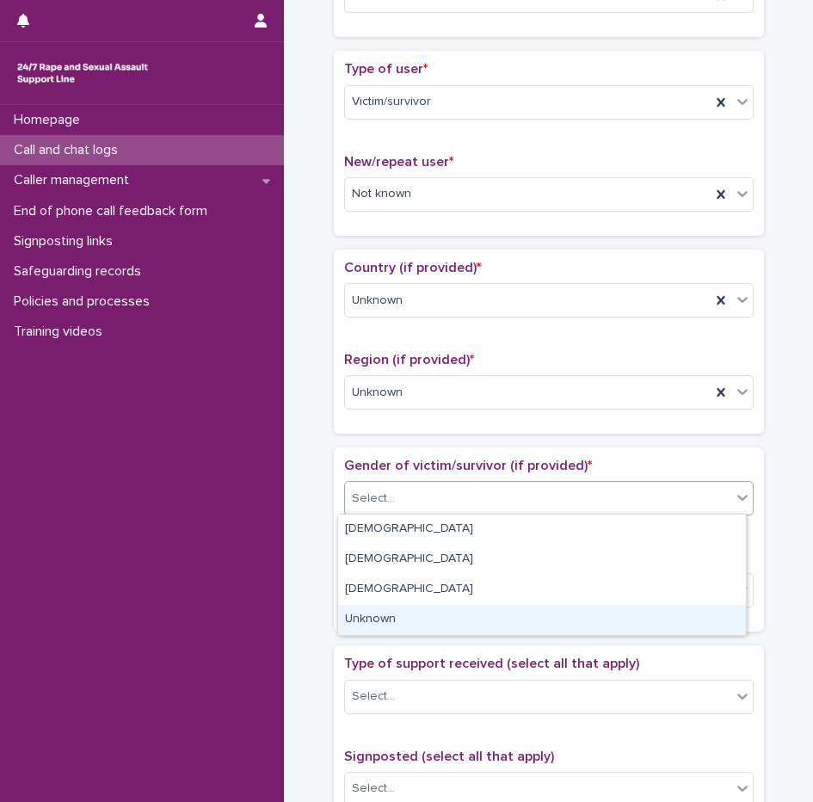
click at [385, 630] on div "Unknown" at bounding box center [542, 620] width 408 height 30
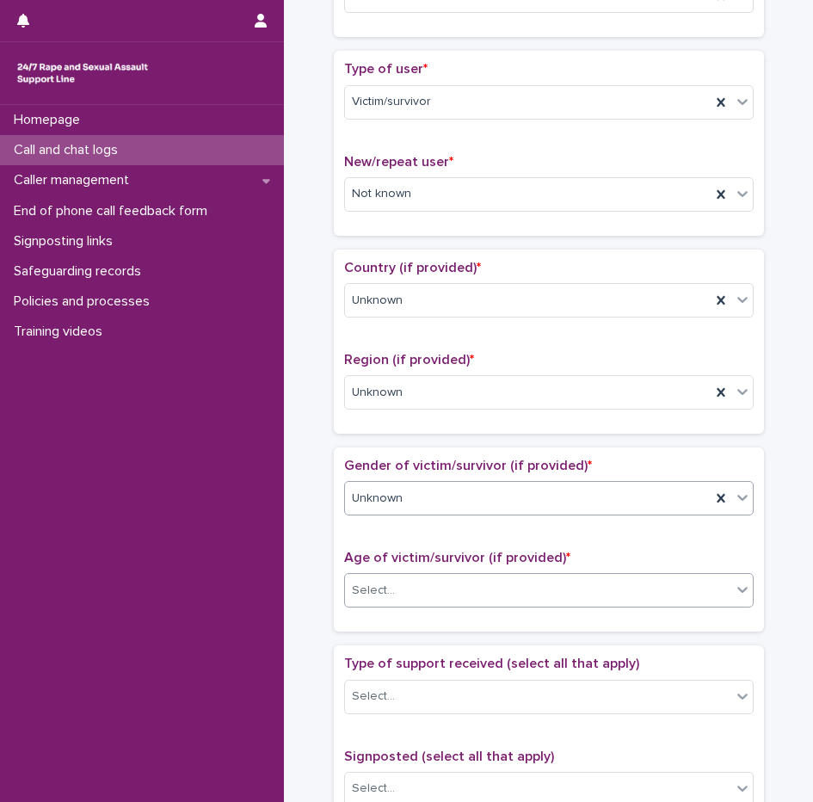
click at [386, 593] on div "Select..." at bounding box center [538, 591] width 386 height 28
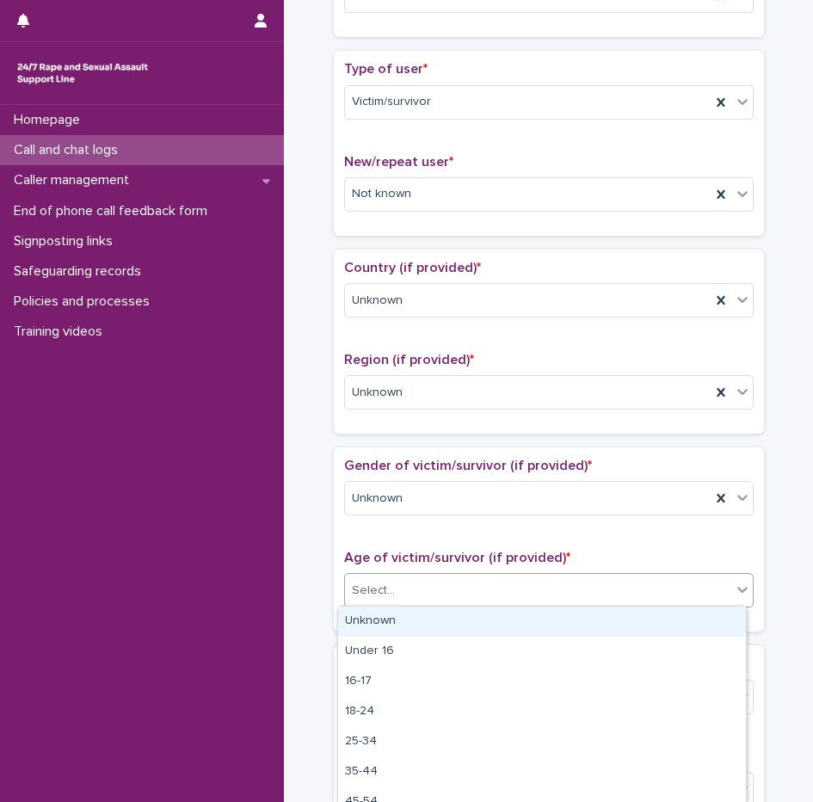
click at [392, 616] on div "Unknown" at bounding box center [542, 622] width 408 height 30
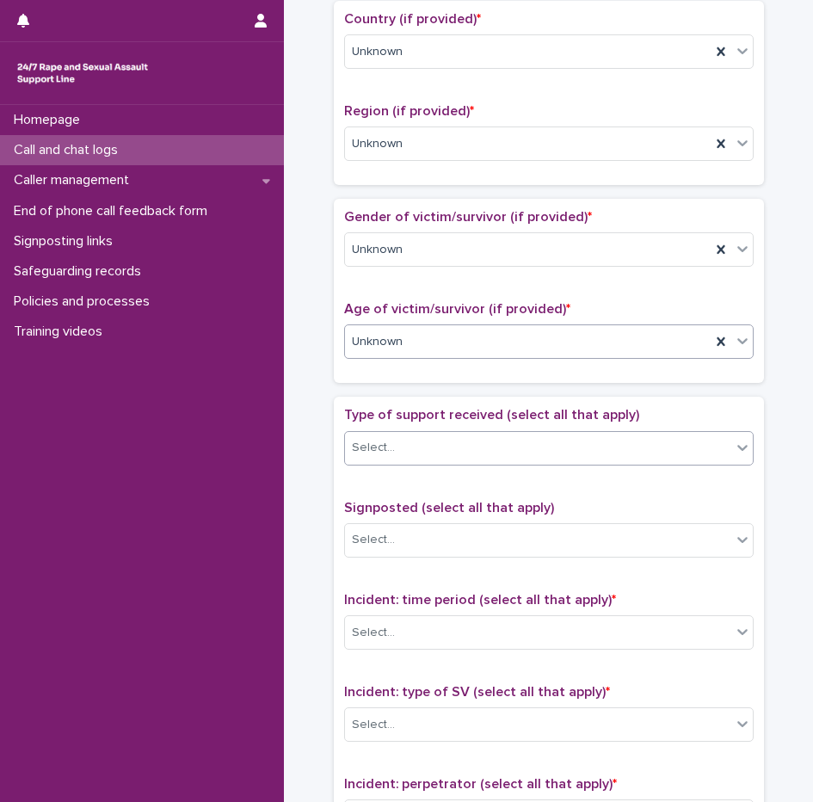
scroll to position [602, 0]
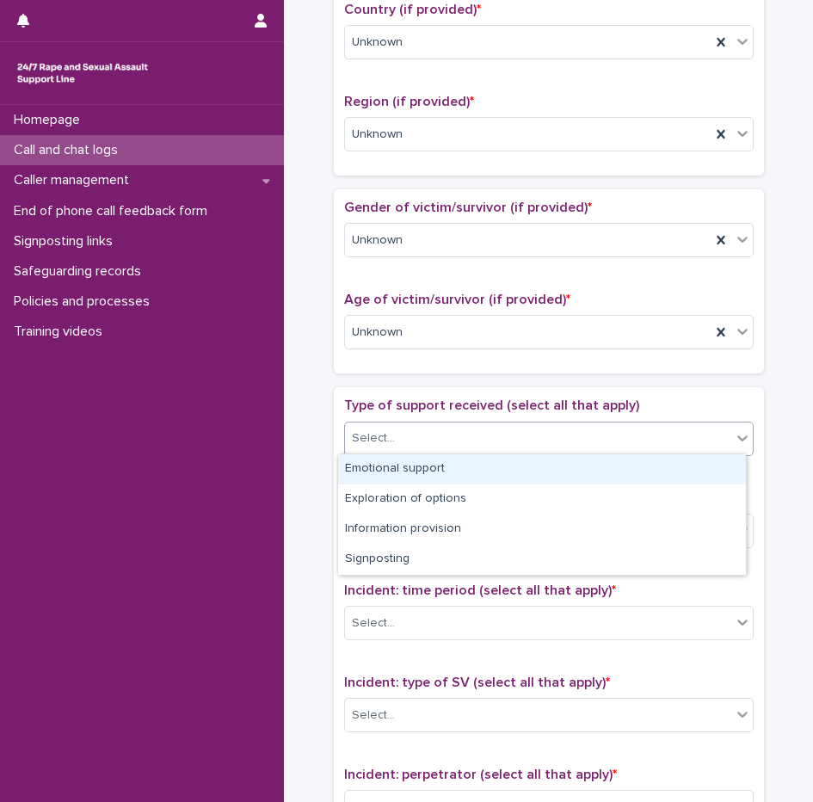
click at [405, 422] on div "Select..." at bounding box center [549, 439] width 410 height 34
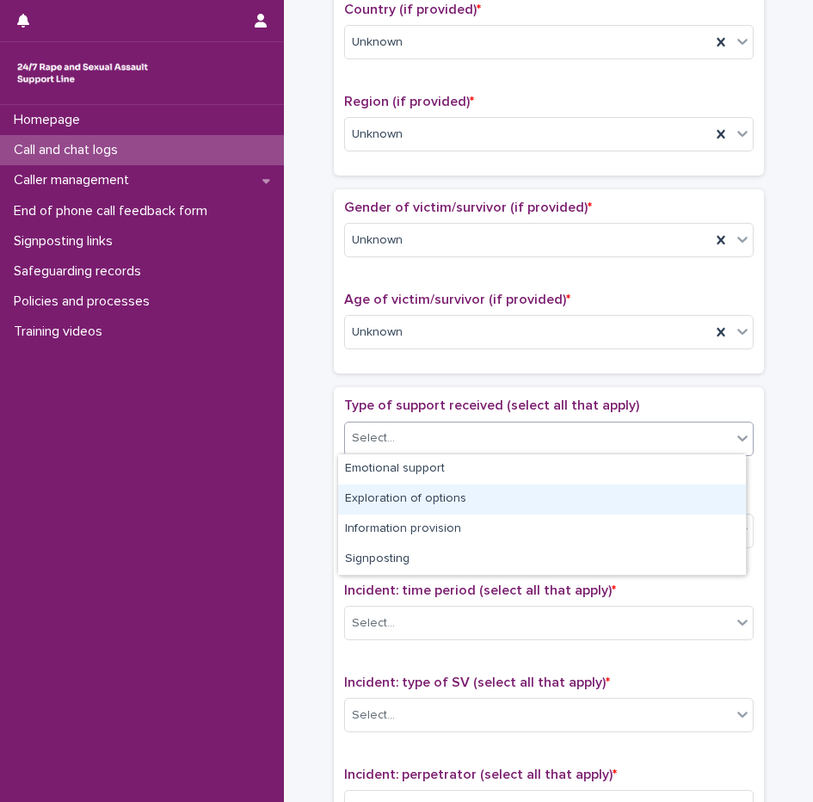
click at [412, 501] on div "Exploration of options" at bounding box center [542, 500] width 408 height 30
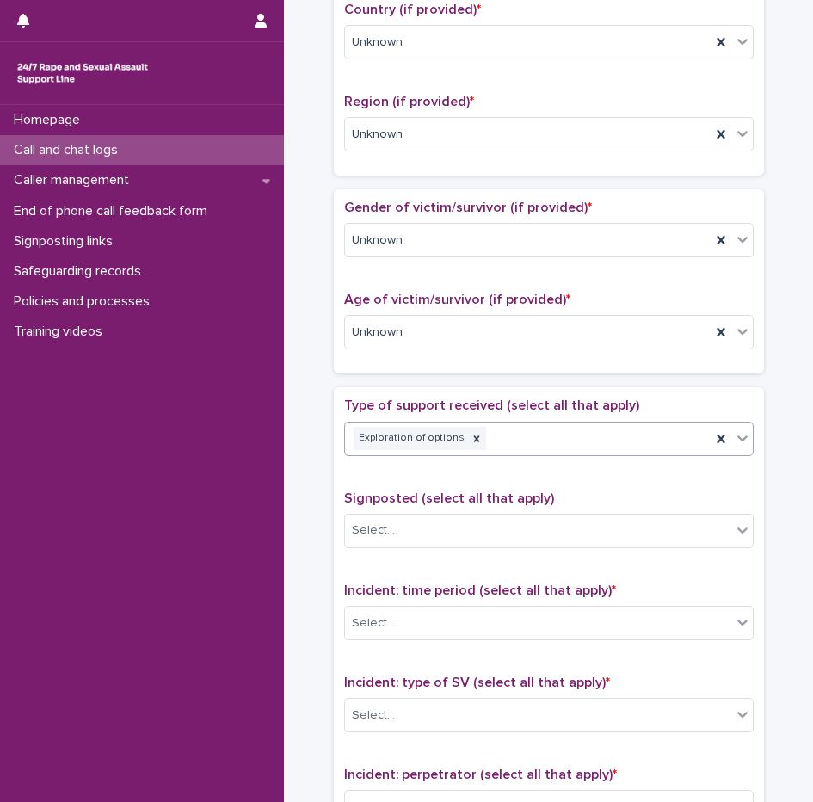
scroll to position [861, 0]
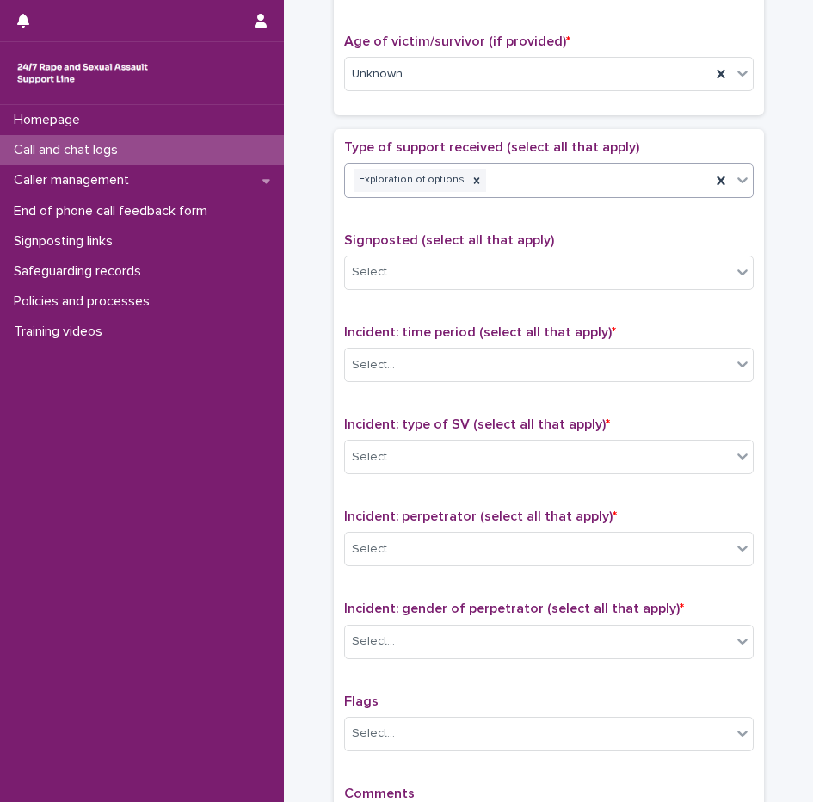
click at [535, 195] on body "**********" at bounding box center [406, 401] width 813 height 802
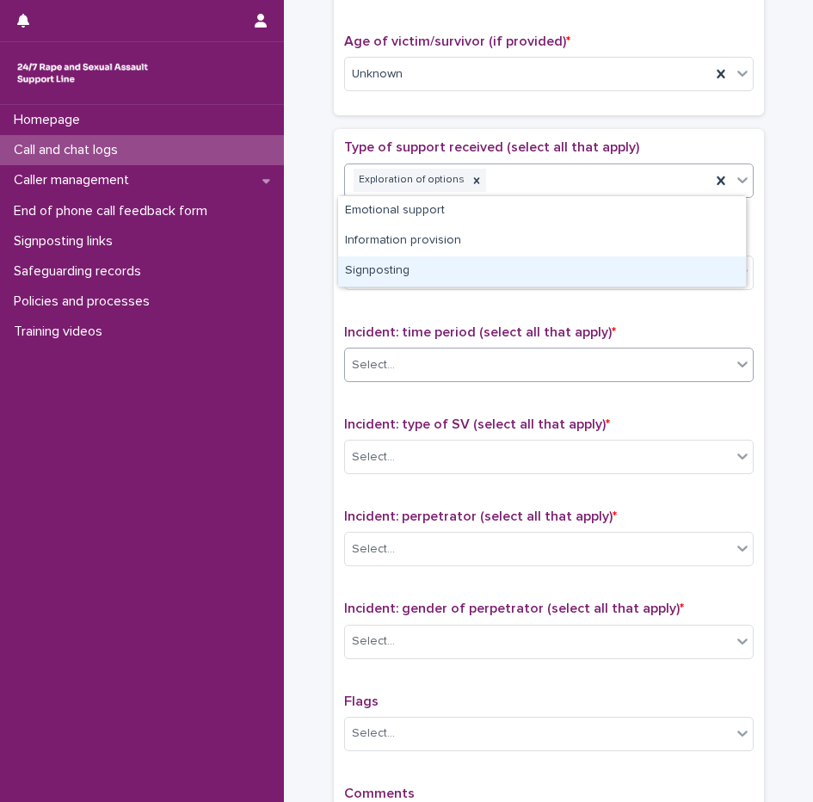
click at [422, 375] on div "Select..." at bounding box center [538, 365] width 386 height 28
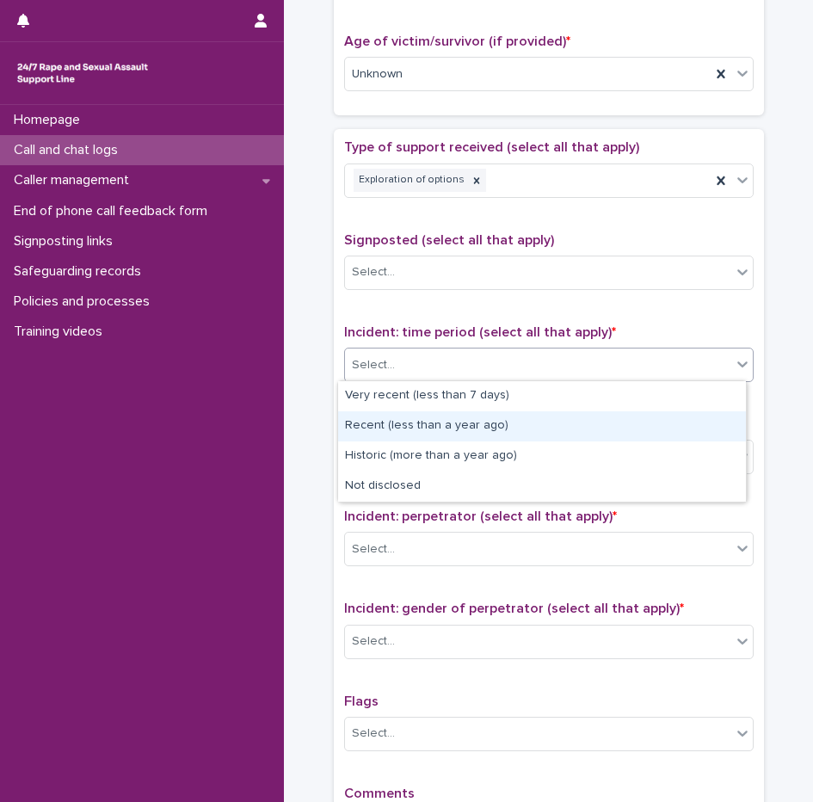
click at [442, 429] on div "Recent (less than a year ago)" at bounding box center [542, 426] width 408 height 30
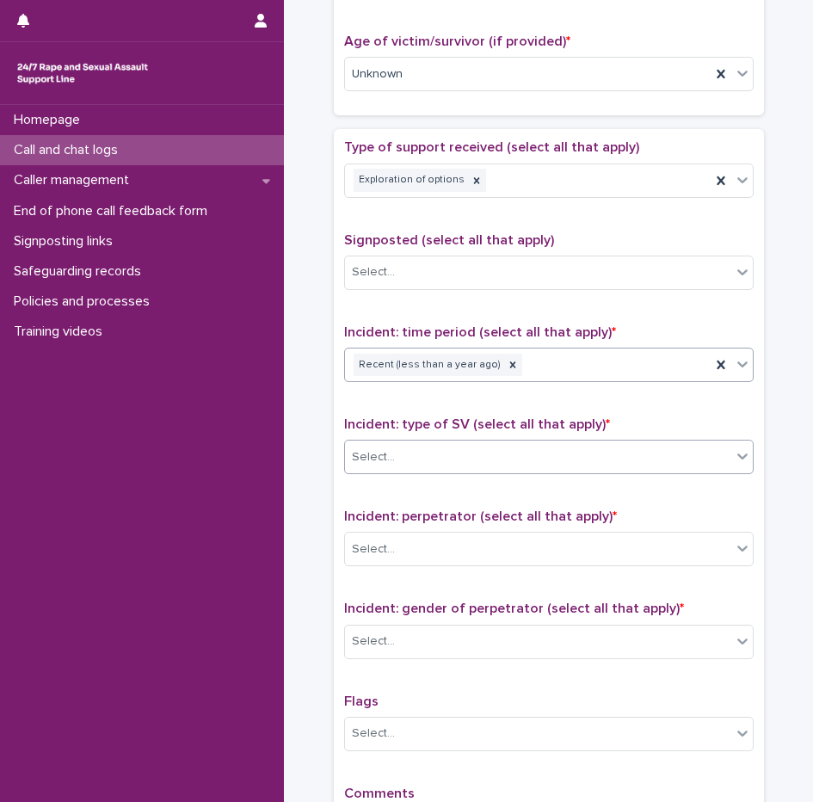
click at [432, 467] on div "Select..." at bounding box center [538, 457] width 386 height 28
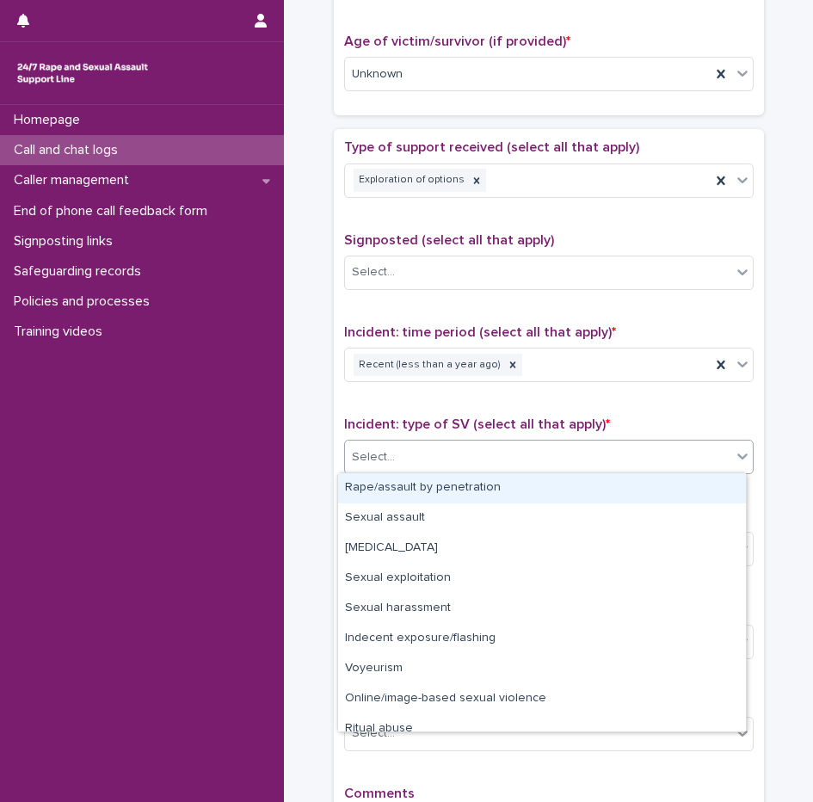
click at [425, 487] on div "Rape/assault by penetration" at bounding box center [542, 488] width 408 height 30
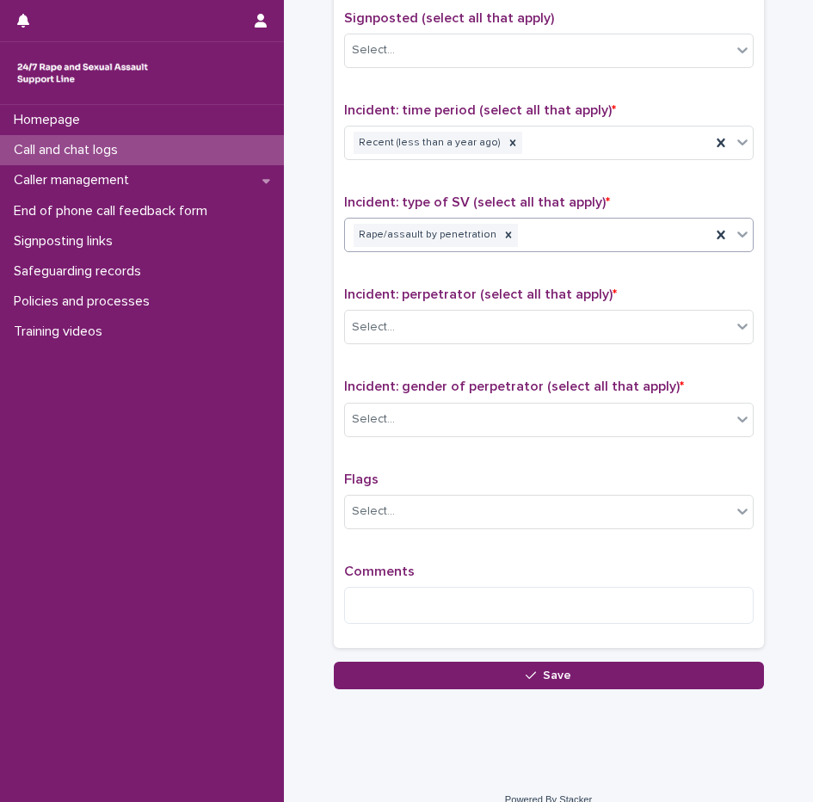
scroll to position [1103, 0]
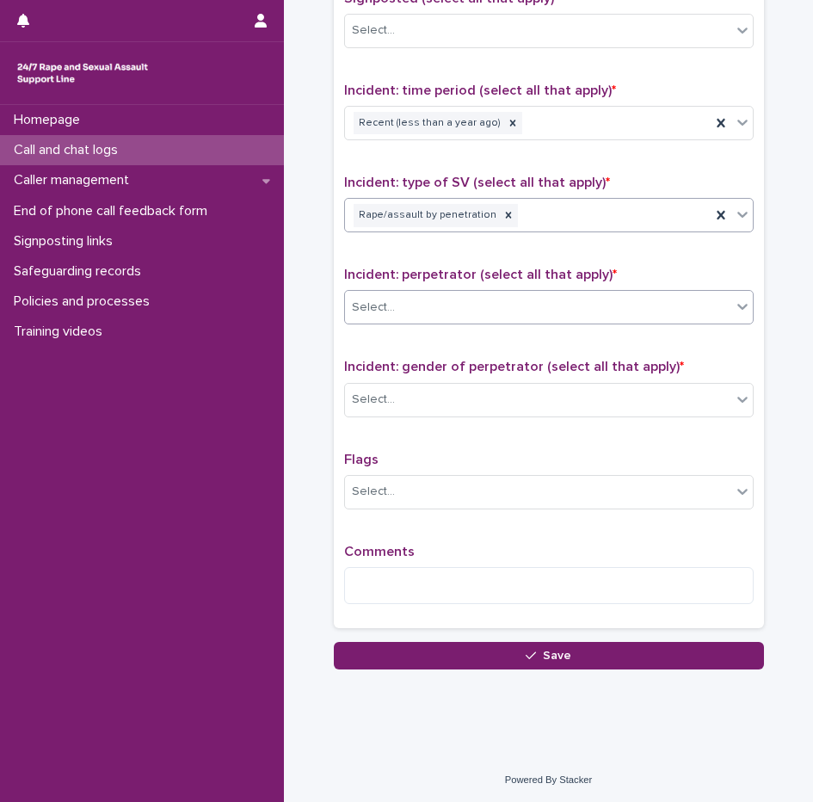
click at [409, 296] on div "Select..." at bounding box center [538, 307] width 386 height 28
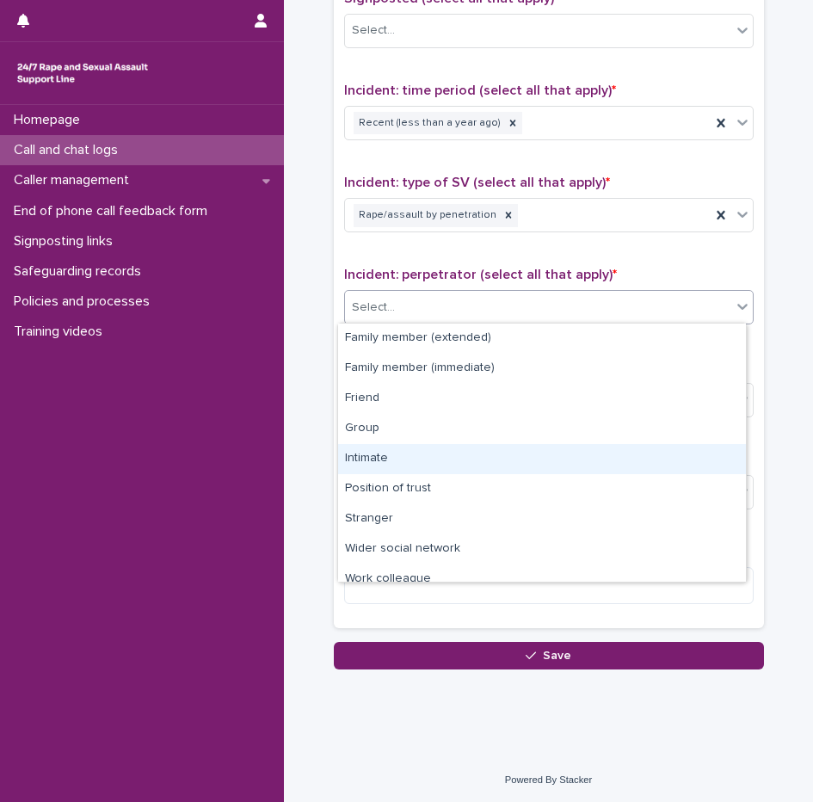
drag, startPoint x: 364, startPoint y: 456, endPoint x: 372, endPoint y: 429, distance: 28.6
click at [364, 457] on div "Intimate" at bounding box center [542, 459] width 408 height 30
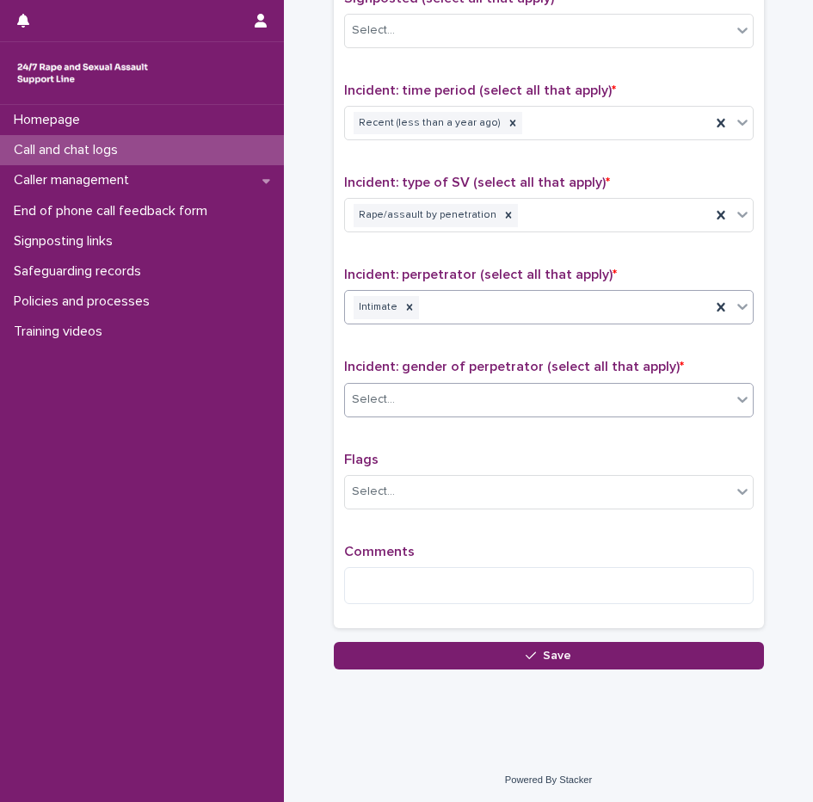
click at [380, 407] on div "Select..." at bounding box center [538, 400] width 386 height 28
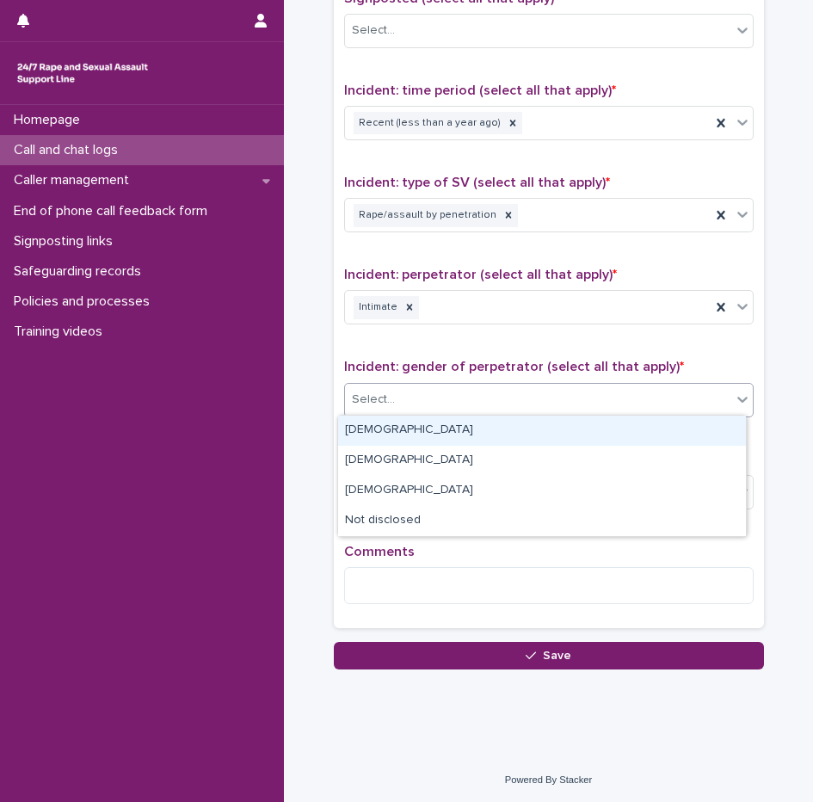
click at [384, 430] on div "Male" at bounding box center [542, 431] width 408 height 30
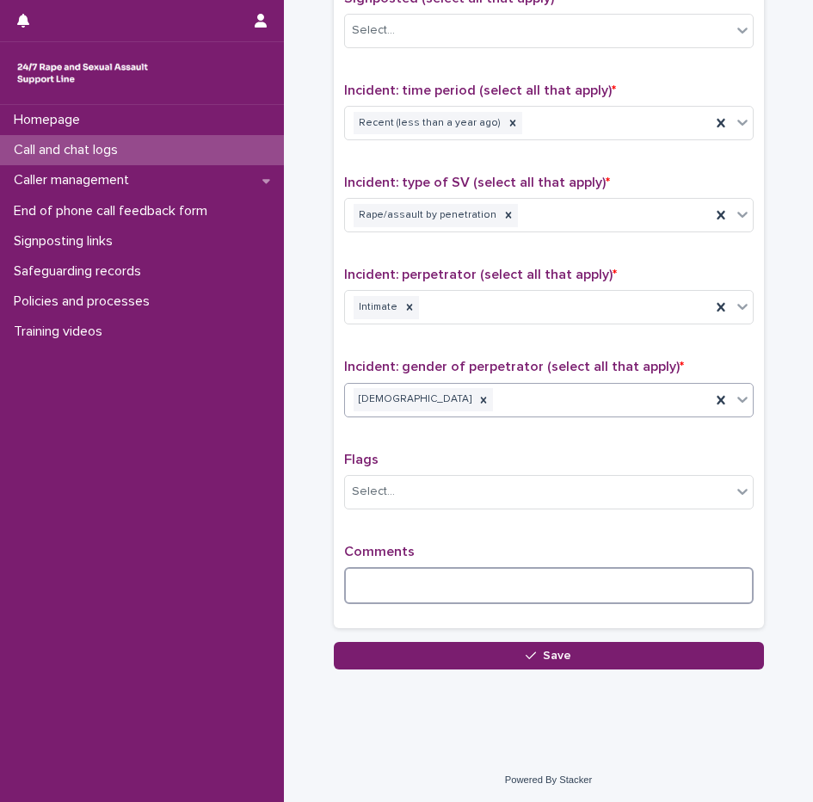
click at [365, 575] on textarea at bounding box center [549, 585] width 410 height 37
type textarea "*"
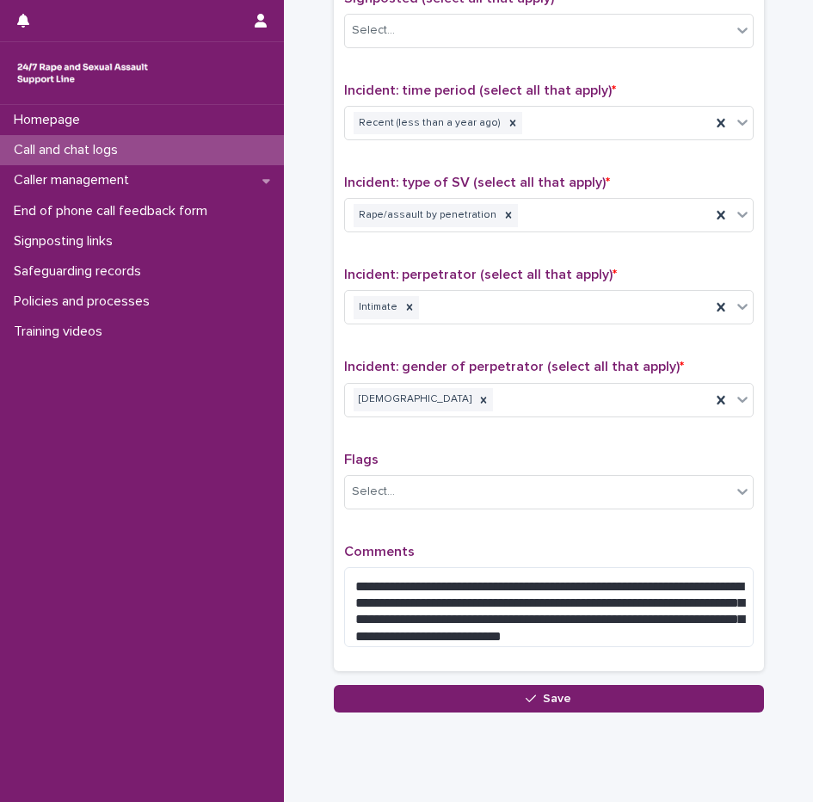
click at [535, 524] on div "**********" at bounding box center [549, 279] width 410 height 763
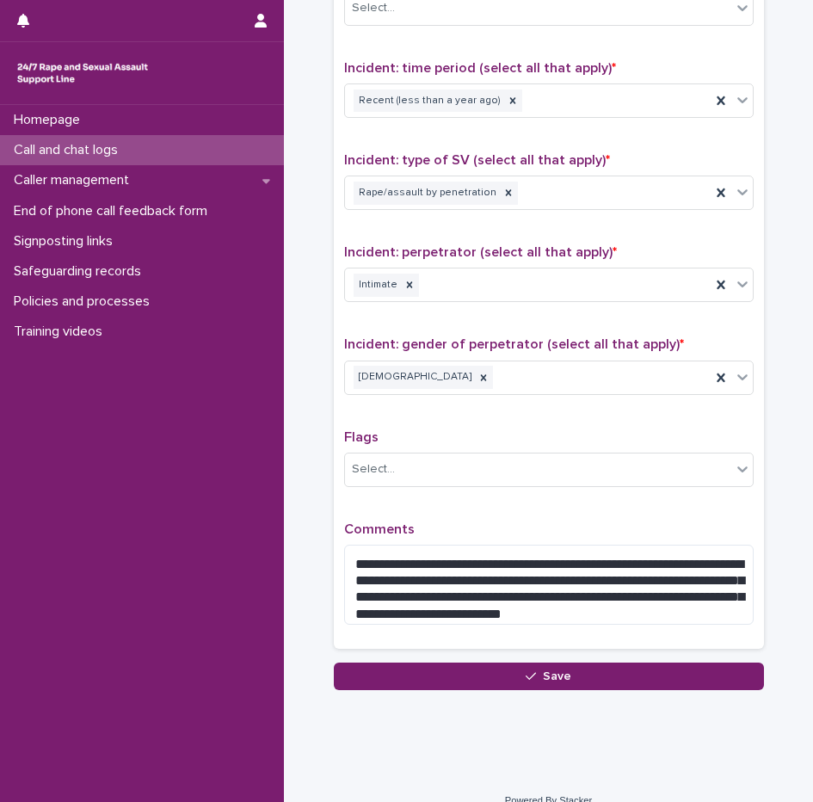
scroll to position [1146, 0]
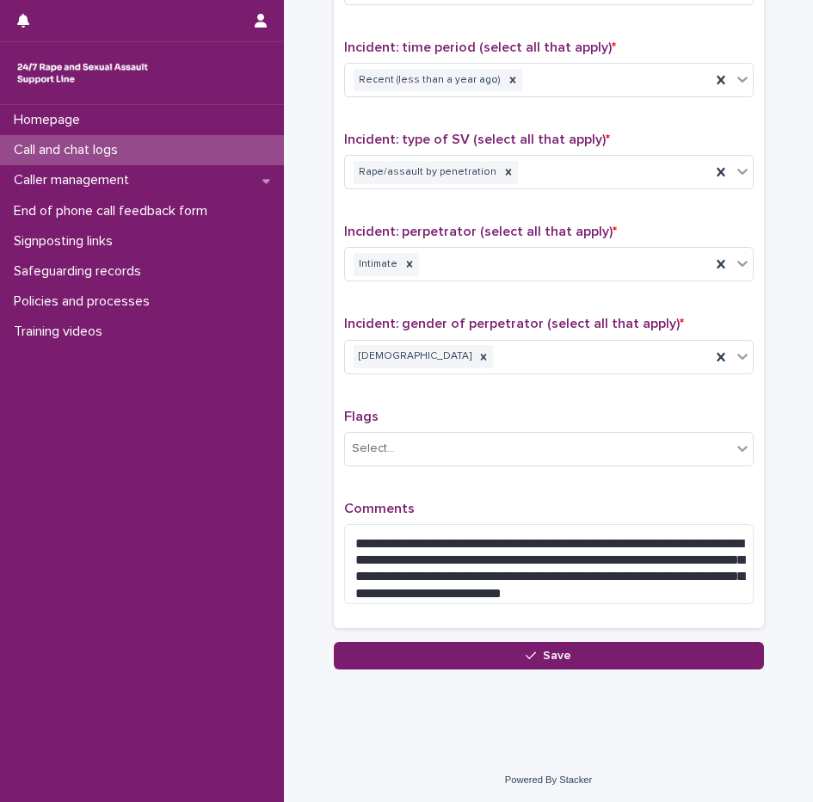
click at [443, 491] on div "**********" at bounding box center [549, 236] width 410 height 763
click at [664, 501] on p "Comments" at bounding box center [549, 509] width 410 height 16
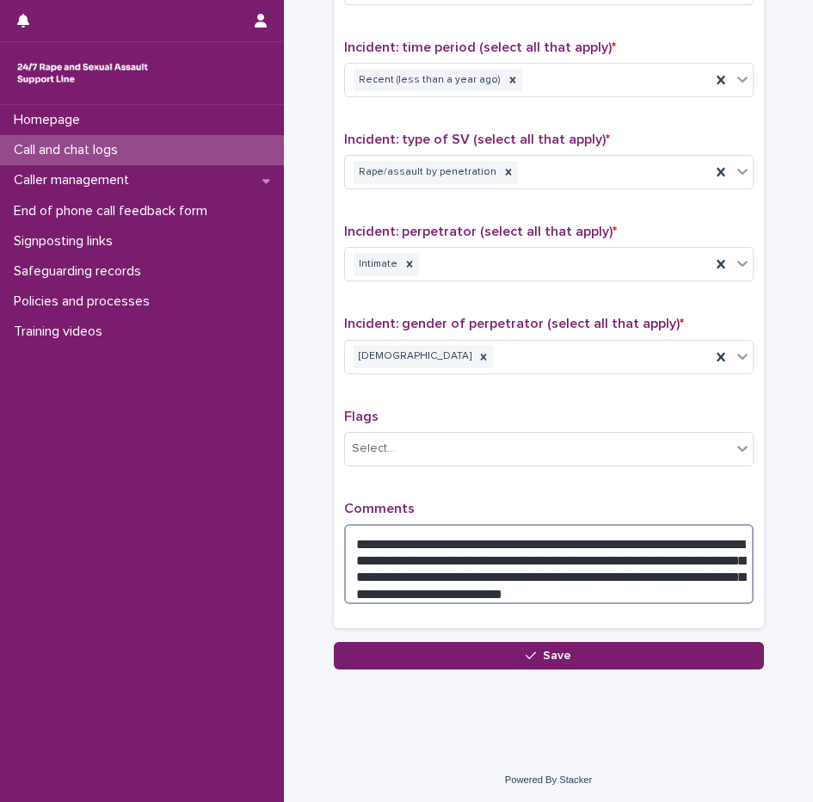
drag, startPoint x: 423, startPoint y: 554, endPoint x: 632, endPoint y: 580, distance: 209.9
click at [632, 580] on textarea "**********" at bounding box center [549, 564] width 410 height 80
click at [606, 591] on textarea "**********" at bounding box center [549, 564] width 410 height 80
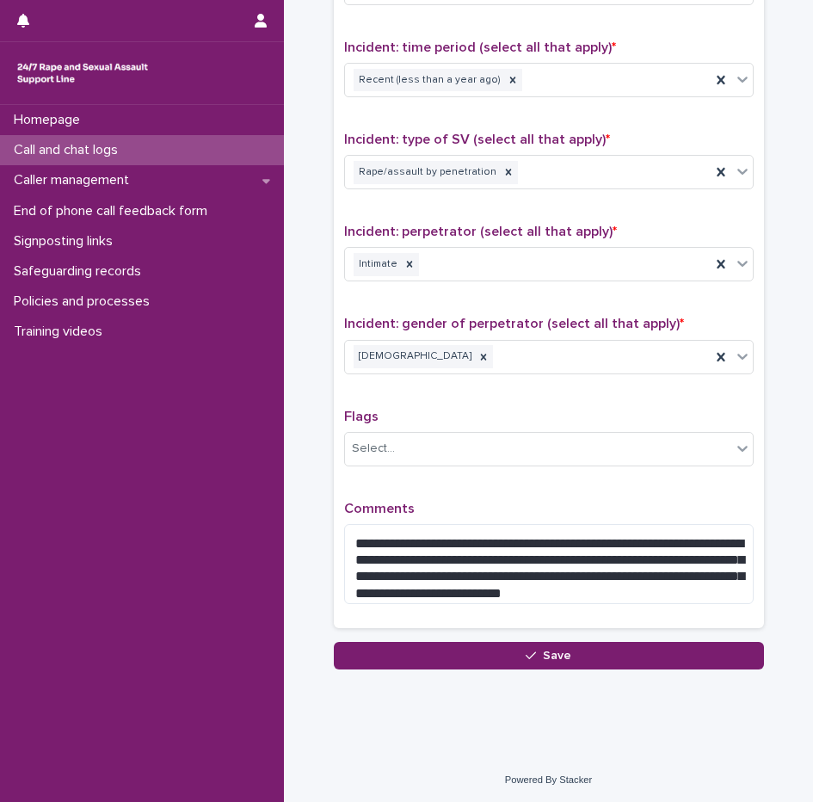
click at [460, 473] on div "Flags Select..." at bounding box center [549, 444] width 410 height 71
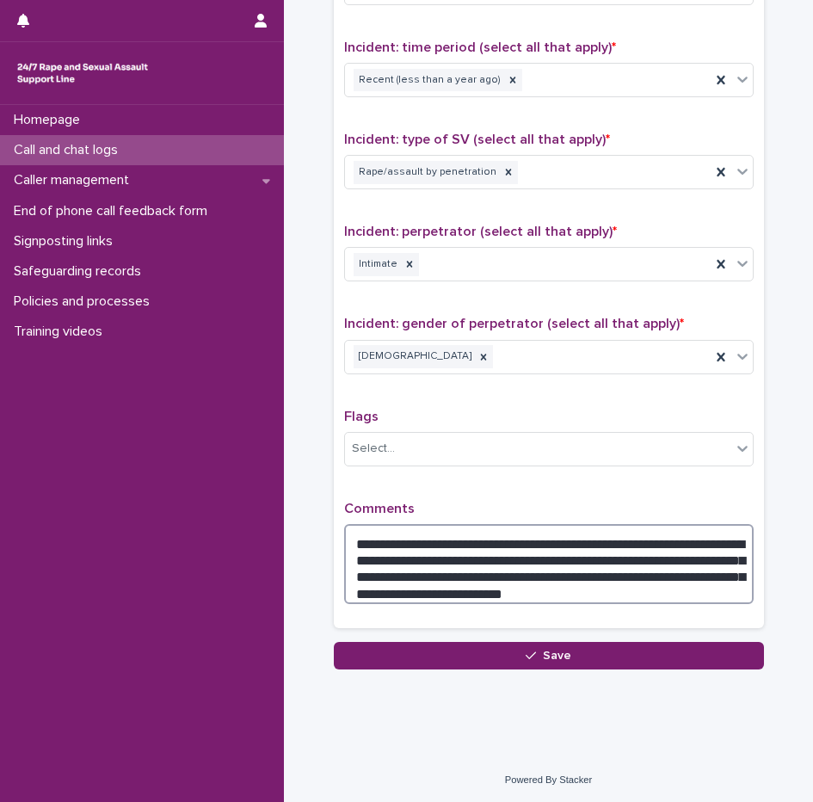
click at [539, 571] on textarea "**********" at bounding box center [549, 564] width 410 height 80
type textarea "**********"
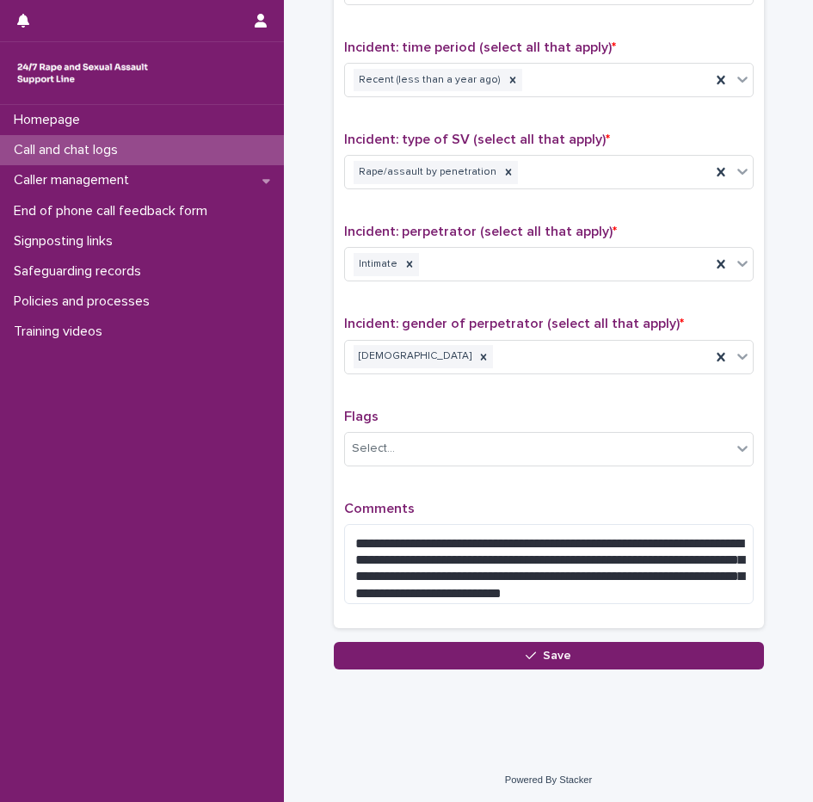
click at [599, 492] on div "**********" at bounding box center [549, 236] width 410 height 763
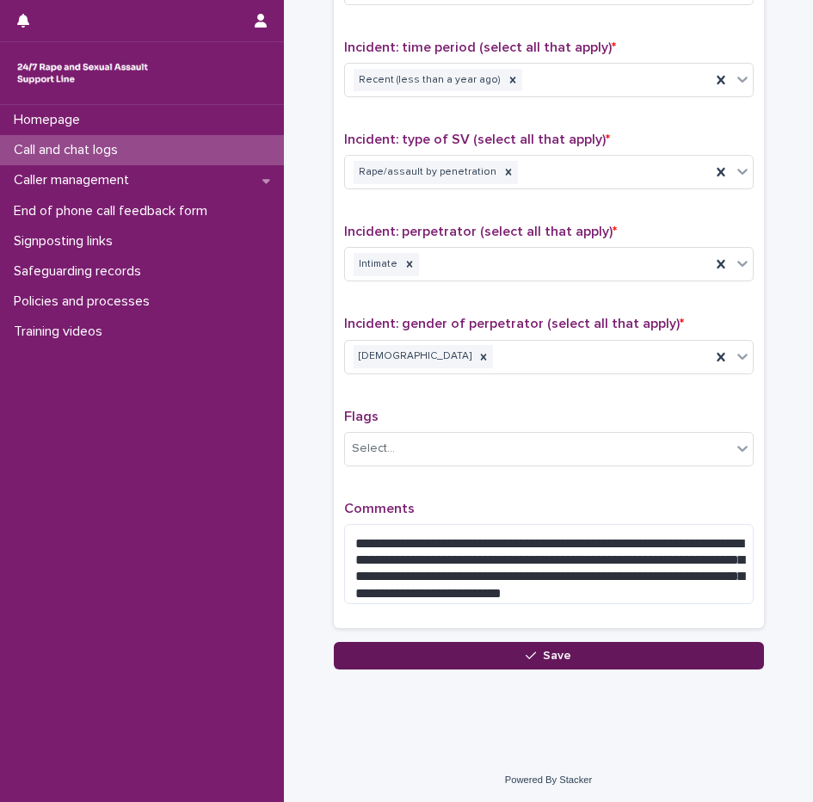
click at [544, 652] on span "Save" at bounding box center [557, 656] width 28 height 12
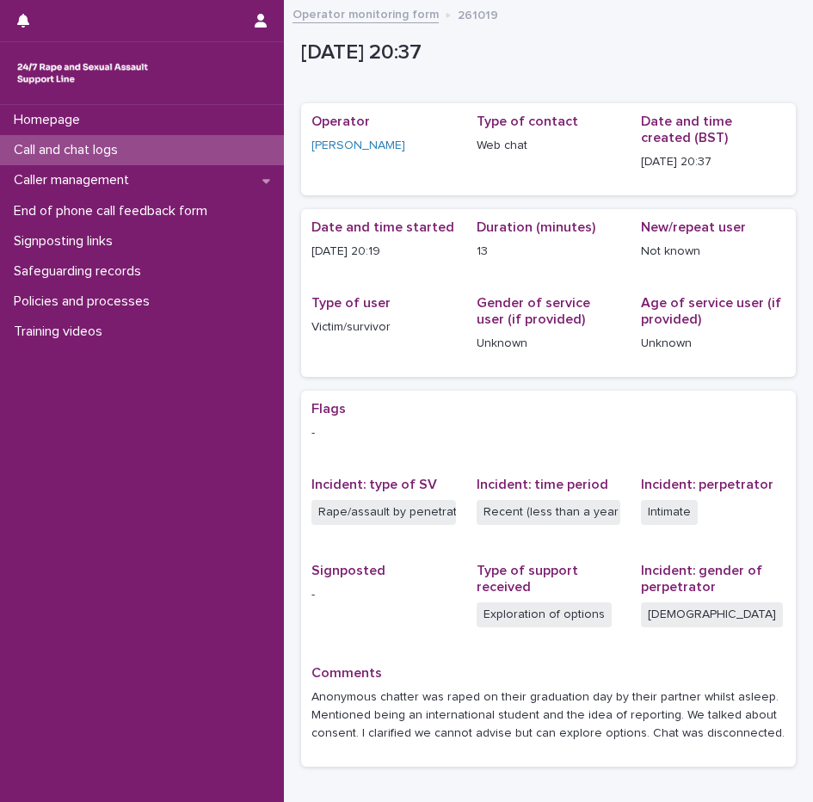
click at [116, 140] on div "Call and chat logs" at bounding box center [142, 150] width 284 height 30
